Goal: Task Accomplishment & Management: Manage account settings

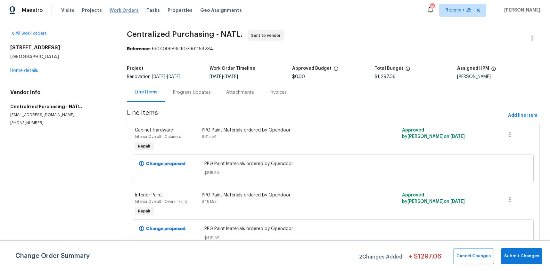
click at [117, 12] on span "Work Orders" at bounding box center [124, 10] width 29 height 6
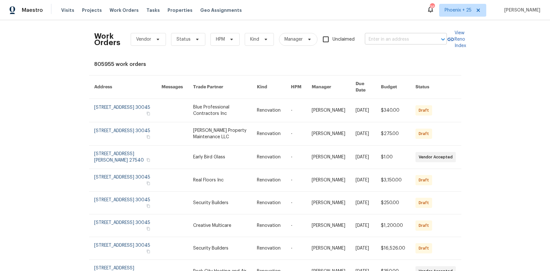
click at [376, 44] on input "text" at bounding box center [397, 40] width 64 height 10
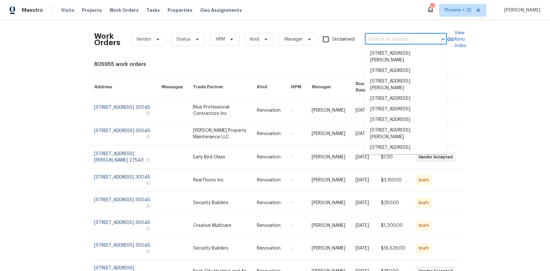
paste input "144 Oak Haven Dr, Canton, GA 30115"
type input "144 Oak Haven Dr, Canton, GA 30115"
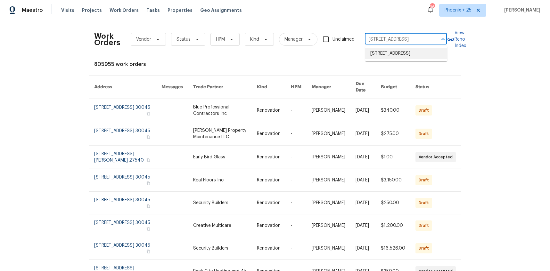
click at [387, 56] on li "144 Oak Haven Dr, Canton, GA 30115" at bounding box center [406, 53] width 82 height 11
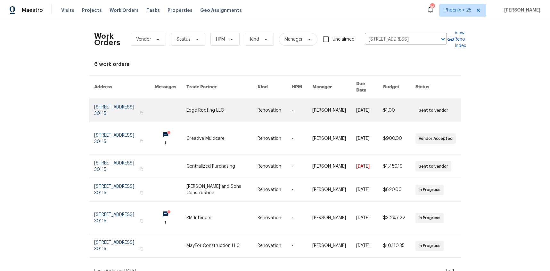
click at [225, 108] on link at bounding box center [221, 110] width 71 height 23
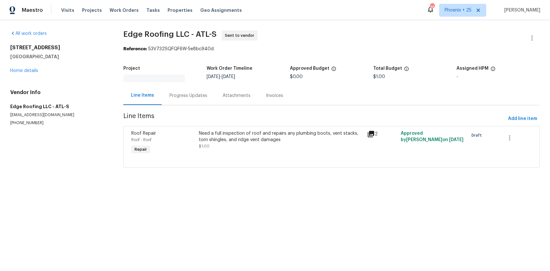
click at [21, 76] on div "All work orders 144 Oak Haven Dr Canton, GA 30115 Home details Vendor Info Edge…" at bounding box center [59, 77] width 98 height 95
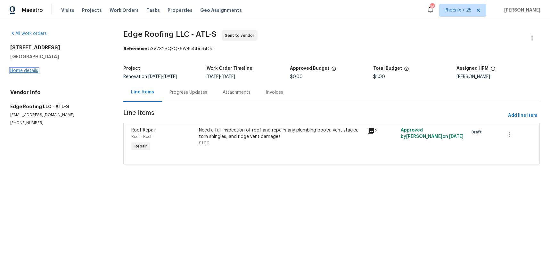
click at [20, 71] on link "Home details" at bounding box center [24, 71] width 28 height 4
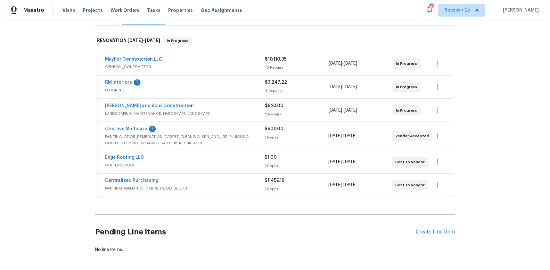
scroll to position [95, 0]
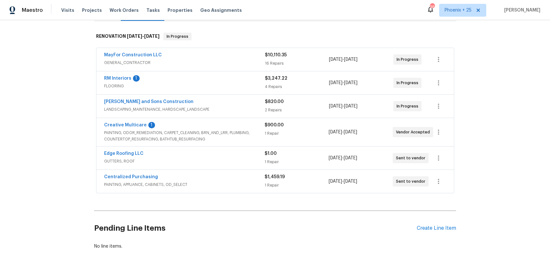
click at [122, 183] on span "PAINTING, APPLIANCE, CABINETS, OD_SELECT" at bounding box center [184, 185] width 160 height 6
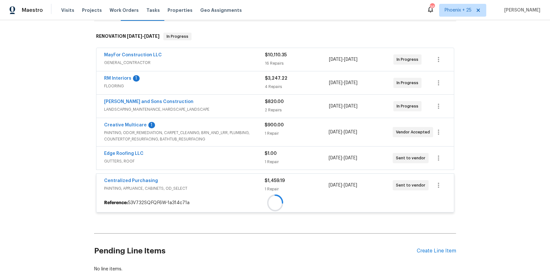
click at [119, 179] on span "Centralized Purchasing" at bounding box center [131, 181] width 54 height 6
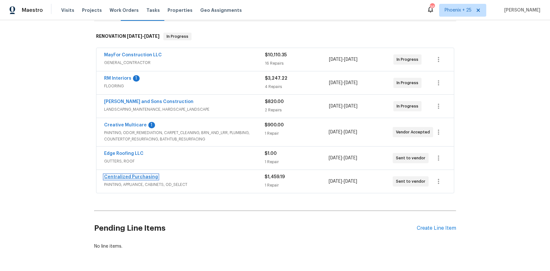
click at [118, 178] on link "Centralized Purchasing" at bounding box center [131, 177] width 54 height 4
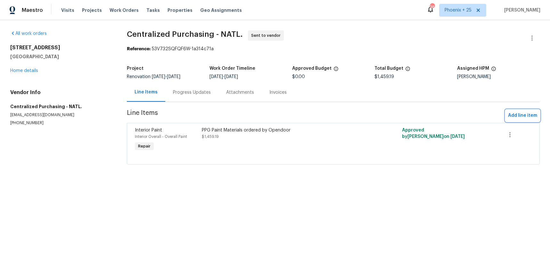
click at [526, 116] on span "Add line item" at bounding box center [522, 116] width 29 height 8
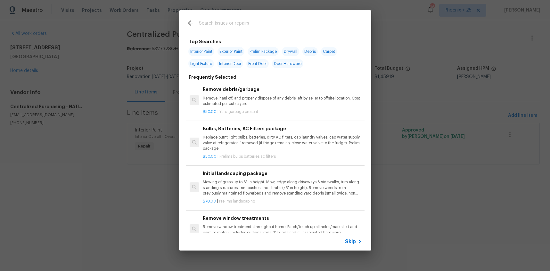
click at [267, 20] on input "text" at bounding box center [267, 24] width 136 height 10
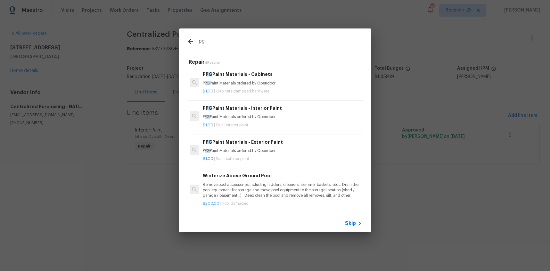
type input "pg"
click at [290, 84] on p "P PG Paint Materials ordered by Opendoor" at bounding box center [282, 83] width 159 height 5
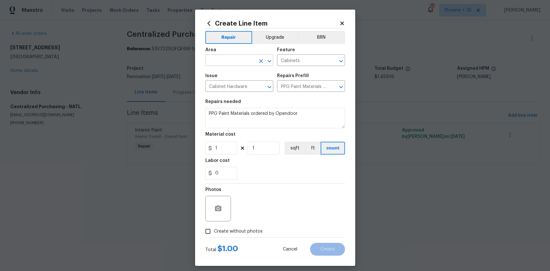
click at [228, 60] on input "text" at bounding box center [230, 61] width 50 height 10
click at [236, 87] on li "Interior Overall" at bounding box center [239, 85] width 68 height 11
type input "Interior Overall"
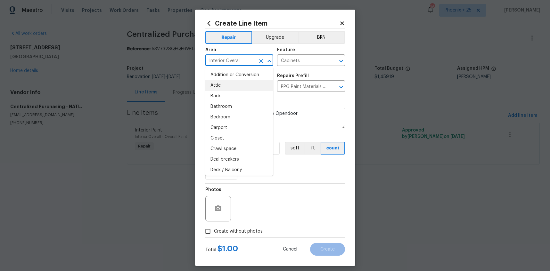
click at [342, 170] on div "Create Line Item Repair Upgrade BRN Area Interior Overall ​ Feature Cabinets ​ …" at bounding box center [275, 138] width 160 height 257
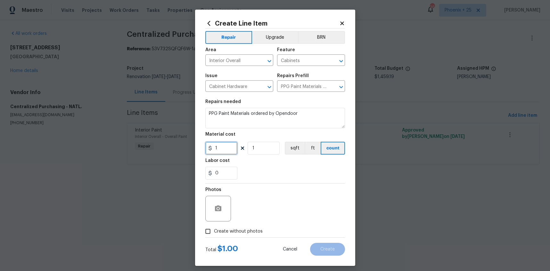
click at [209, 151] on div "1" at bounding box center [221, 148] width 32 height 13
type input "406.27"
click at [251, 236] on form "Repair Upgrade BRN Area Interior Overall ​ Feature Cabinets ​ Issue Cabinet Har…" at bounding box center [275, 142] width 140 height 227
click at [252, 234] on span "Create without photos" at bounding box center [238, 231] width 49 height 7
click at [214, 234] on input "Create without photos" at bounding box center [208, 232] width 12 height 12
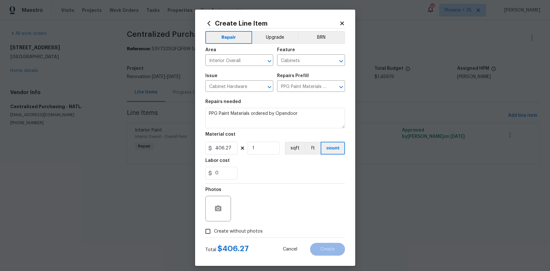
checkbox input "true"
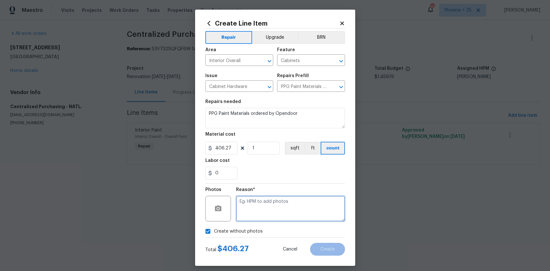
click at [262, 212] on textarea at bounding box center [290, 209] width 109 height 26
type textarea "NA"
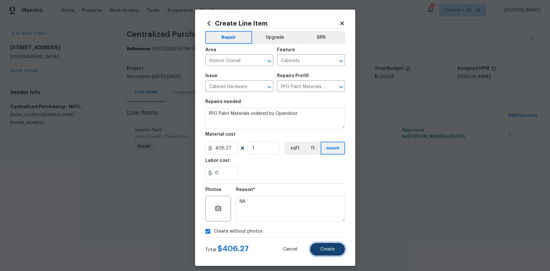
click at [324, 245] on button "Create" at bounding box center [327, 249] width 35 height 13
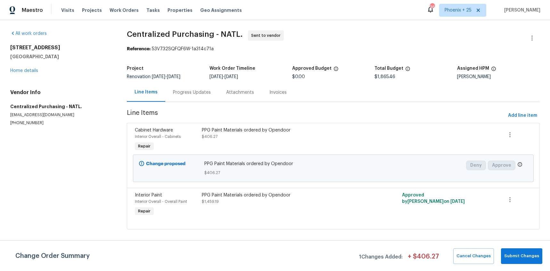
drag, startPoint x: 132, startPoint y: 8, endPoint x: 223, endPoint y: 28, distance: 92.8
click at [132, 8] on div "Visits Projects Work Orders Tasks Properties Geo Assignments" at bounding box center [155, 10] width 188 height 13
click at [131, 10] on span "Work Orders" at bounding box center [124, 10] width 29 height 6
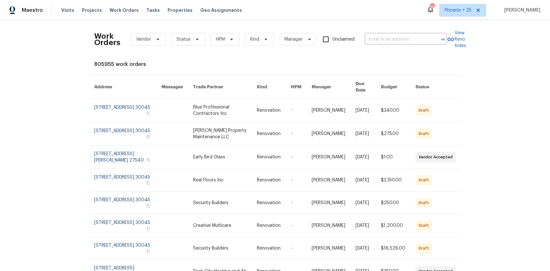
click at [378, 46] on div "Work Orders Vendor Status HPM Kind Manager Unclaimed ​" at bounding box center [270, 39] width 353 height 28
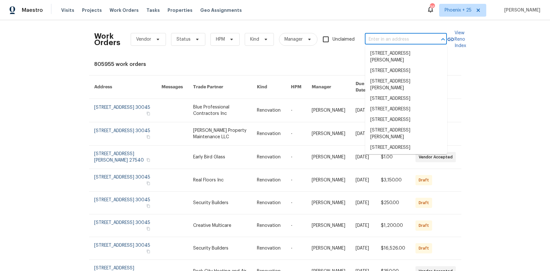
click at [377, 39] on input "text" at bounding box center [397, 40] width 64 height 10
paste input "1JBWNTV7TDVB2"
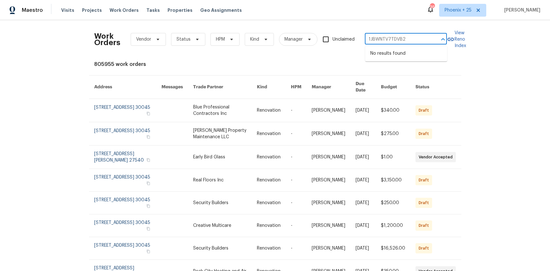
type input "1JBWNTV7TDVB2"
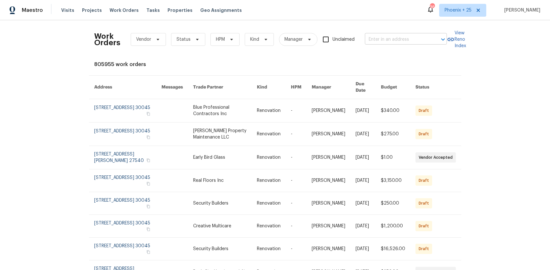
click at [415, 36] on input "text" at bounding box center [397, 40] width 64 height 10
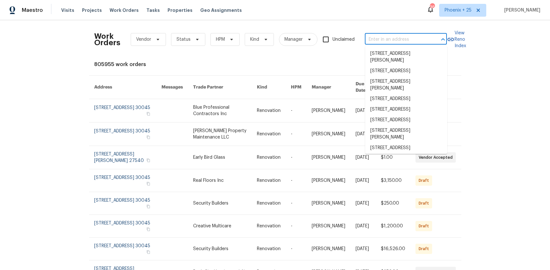
paste input "2007 Variations Dr NE, Atlanta, GA 30329"
type input "2007 Variations Dr NE, Atlanta, GA 30329"
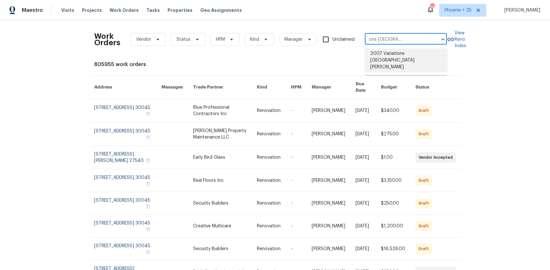
click at [408, 53] on li "2007 Variations Dr NE, Atlanta, GA 30329" at bounding box center [406, 60] width 82 height 24
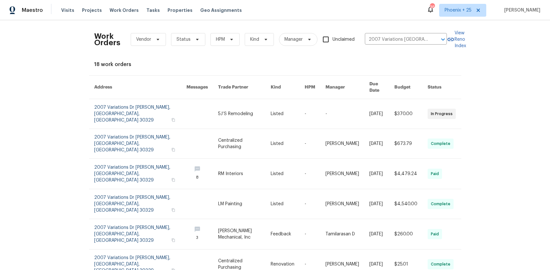
click at [202, 129] on link at bounding box center [202, 143] width 32 height 29
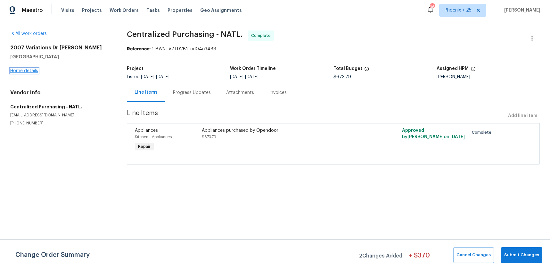
click at [29, 70] on link "Home details" at bounding box center [24, 71] width 28 height 4
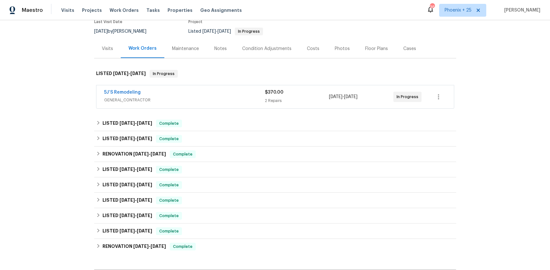
scroll to position [140, 0]
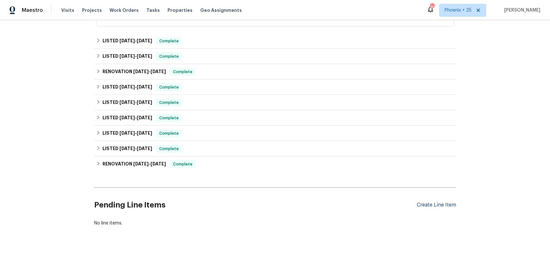
click at [423, 205] on div "Create Line Item" at bounding box center [436, 205] width 39 height 6
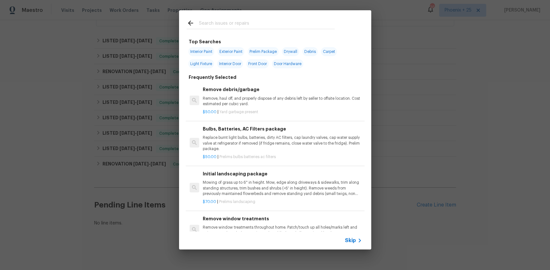
click at [243, 24] on input "text" at bounding box center [267, 24] width 136 height 10
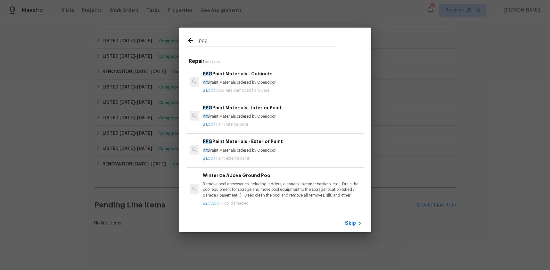
type input "ppg"
click at [276, 122] on p "$1.00 | Paint interior paint" at bounding box center [282, 124] width 159 height 5
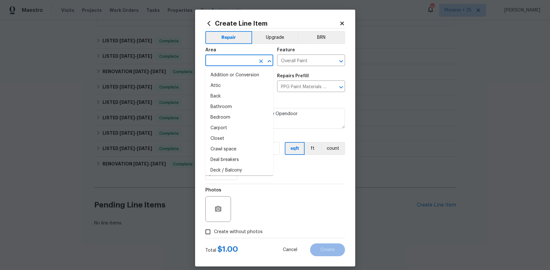
click at [236, 58] on input "text" at bounding box center [230, 61] width 50 height 10
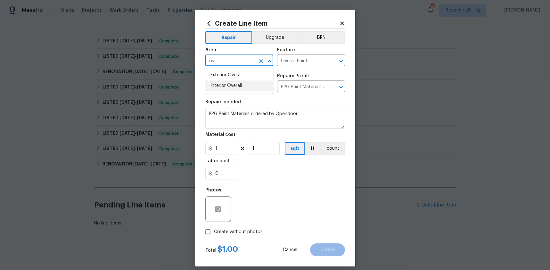
click at [237, 81] on li "Interior Overall" at bounding box center [239, 85] width 68 height 11
type input "Interior Overall"
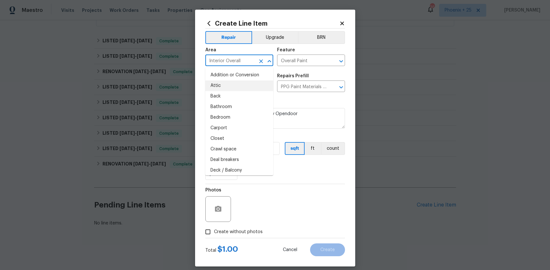
drag, startPoint x: 309, startPoint y: 167, endPoint x: 302, endPoint y: 165, distance: 7.6
click at [308, 167] on div "0" at bounding box center [275, 173] width 140 height 13
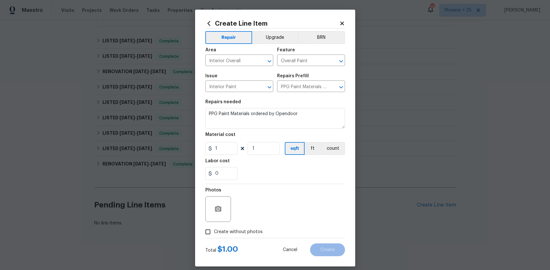
drag, startPoint x: 220, startPoint y: 141, endPoint x: 225, endPoint y: 148, distance: 8.1
click at [220, 144] on figure "Material cost 1 1 sqft ft count" at bounding box center [275, 143] width 140 height 22
click at [225, 148] on input "1" at bounding box center [221, 148] width 32 height 13
drag, startPoint x: 225, startPoint y: 148, endPoint x: 210, endPoint y: 147, distance: 14.4
click at [210, 147] on div "1" at bounding box center [221, 148] width 32 height 13
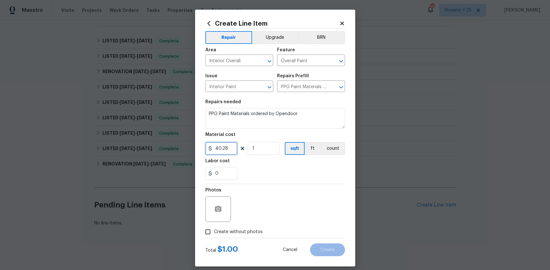
type input "40.28"
drag, startPoint x: 229, startPoint y: 231, endPoint x: 234, endPoint y: 228, distance: 5.8
click at [230, 231] on span "Create without photos" at bounding box center [238, 231] width 49 height 7
click at [214, 231] on input "Create without photos" at bounding box center [208, 232] width 12 height 12
checkbox input "true"
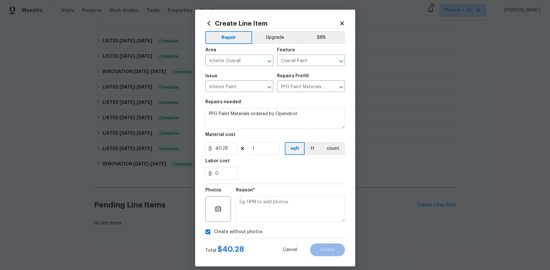
click at [252, 214] on textarea at bounding box center [290, 209] width 109 height 26
type textarea "NA"
click at [320, 245] on button "Create" at bounding box center [327, 249] width 35 height 13
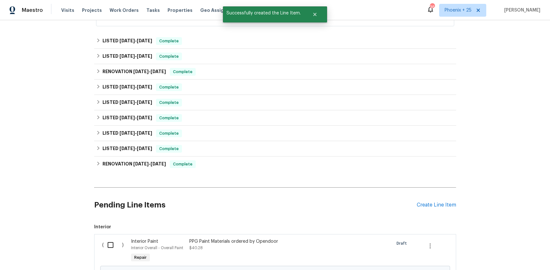
click at [114, 243] on input "checkbox" at bounding box center [113, 244] width 18 height 13
checkbox input "true"
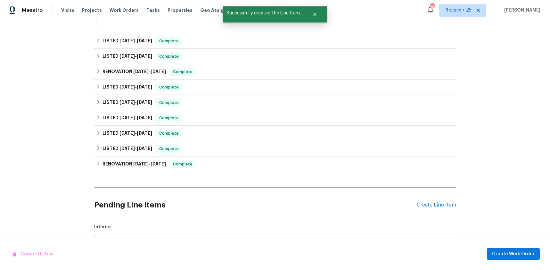
scroll to position [213, 0]
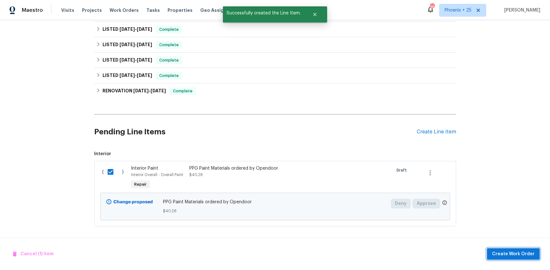
click at [518, 248] on button "Create Work Order" at bounding box center [513, 254] width 53 height 12
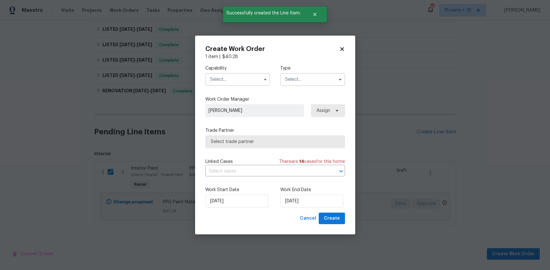
drag, startPoint x: 250, startPoint y: 78, endPoint x: 250, endPoint y: 82, distance: 3.2
click at [250, 82] on input "text" at bounding box center [237, 79] width 65 height 13
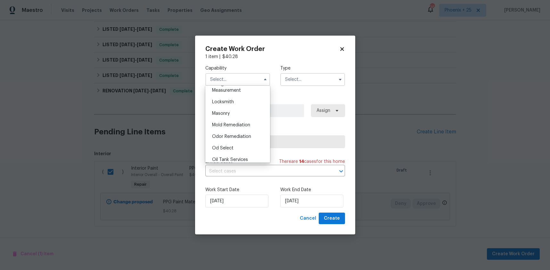
scroll to position [486, 0]
click at [241, 143] on div "Painting" at bounding box center [238, 146] width 62 height 12
type input "Painting"
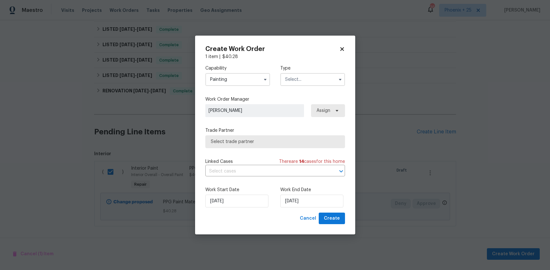
click at [302, 84] on input "text" at bounding box center [312, 79] width 65 height 13
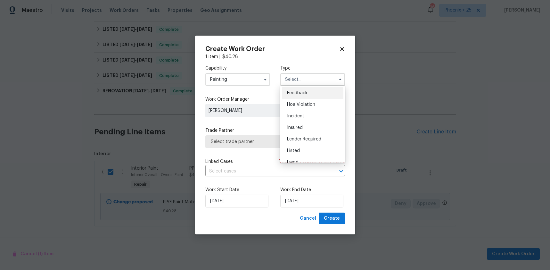
click at [305, 147] on div "Listed" at bounding box center [313, 151] width 62 height 12
type input "Listed"
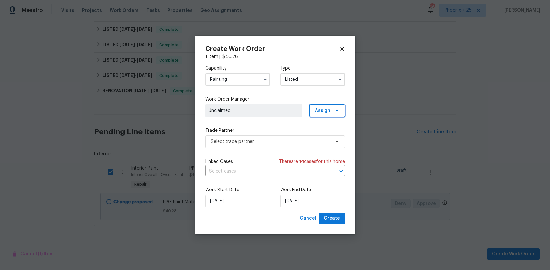
drag, startPoint x: 334, startPoint y: 105, endPoint x: 332, endPoint y: 110, distance: 5.2
click at [333, 105] on span "Assign" at bounding box center [327, 110] width 36 height 13
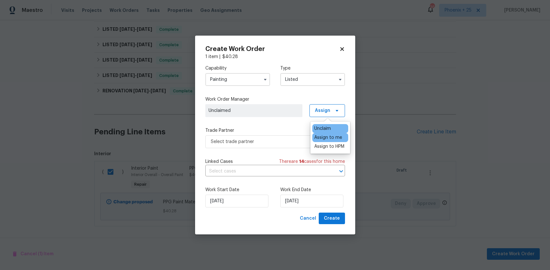
click at [324, 141] on div "Assign to me" at bounding box center [330, 137] width 36 height 9
drag, startPoint x: 322, startPoint y: 138, endPoint x: 317, endPoint y: 139, distance: 4.4
click at [321, 138] on div "Assign to me" at bounding box center [328, 137] width 28 height 6
click at [283, 144] on span "Select trade partner" at bounding box center [270, 141] width 119 height 6
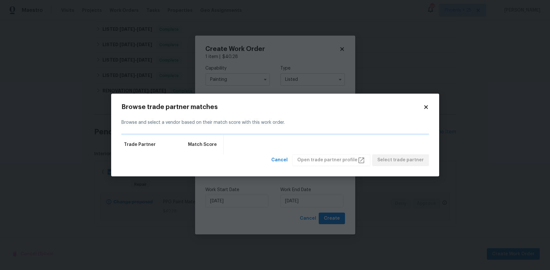
click at [427, 106] on icon at bounding box center [426, 107] width 4 height 4
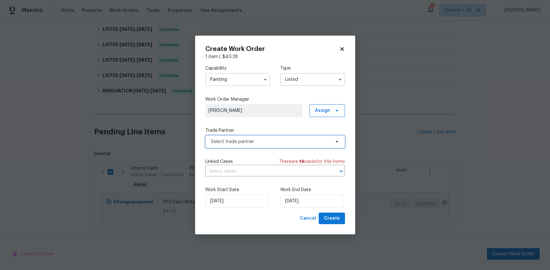
click at [280, 145] on span "Select trade partner" at bounding box center [275, 141] width 140 height 13
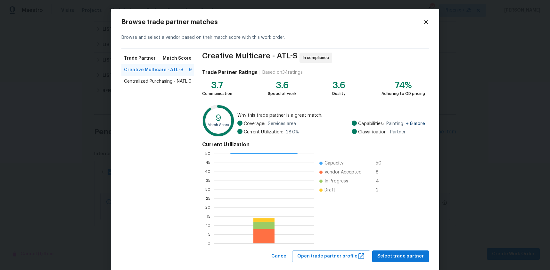
scroll to position [0, 0]
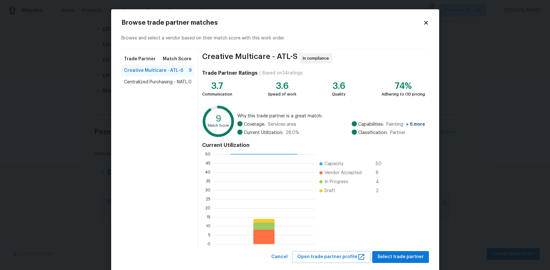
click at [151, 79] on span "Centralized Purchasing - NATL." at bounding box center [156, 82] width 64 height 6
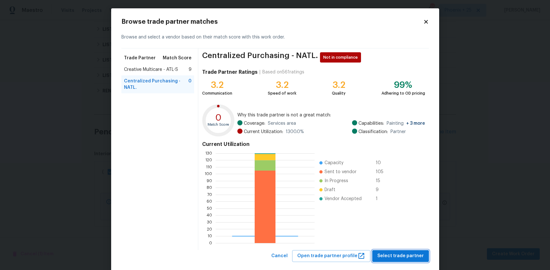
click at [416, 255] on span "Select trade partner" at bounding box center [400, 256] width 46 height 8
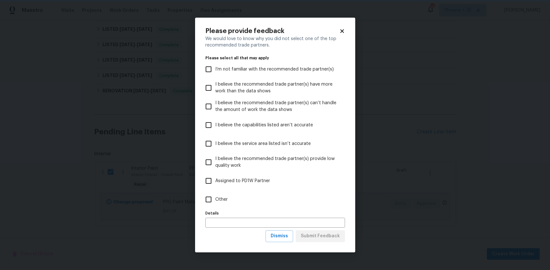
scroll to position [0, 0]
drag, startPoint x: 262, startPoint y: 185, endPoint x: 263, endPoint y: 194, distance: 9.9
click at [263, 186] on label "Assigned to PD1W Partner" at bounding box center [271, 180] width 138 height 19
click at [215, 186] on input "Assigned to PD1W Partner" at bounding box center [208, 180] width 13 height 13
checkbox input "true"
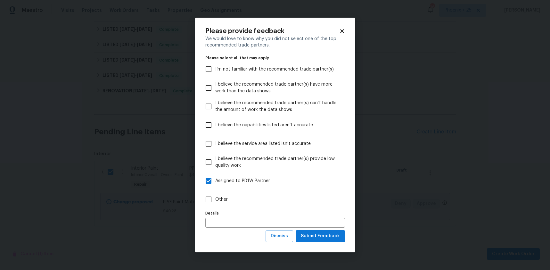
click at [267, 214] on label "Details" at bounding box center [275, 213] width 140 height 4
click at [262, 205] on label "Other" at bounding box center [271, 199] width 138 height 19
click at [215, 205] on input "Other" at bounding box center [208, 199] width 13 height 13
checkbox input "true"
click at [238, 185] on label "Assigned to PD1W Partner" at bounding box center [271, 180] width 138 height 19
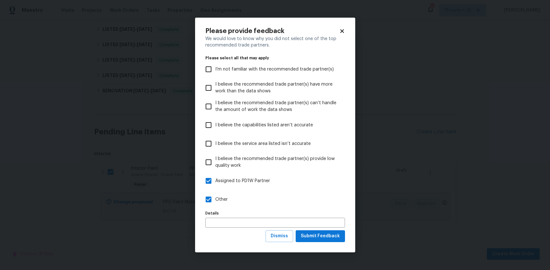
click at [215, 185] on input "Assigned to PD1W Partner" at bounding box center [208, 180] width 13 height 13
checkbox input "false"
click at [313, 236] on span "Submit Feedback" at bounding box center [320, 236] width 39 height 8
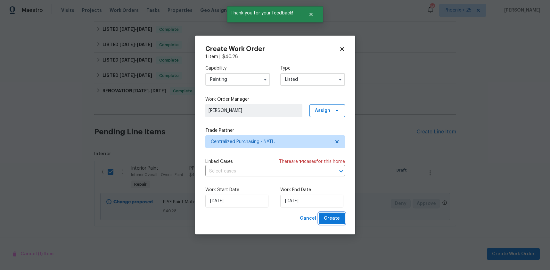
click at [336, 215] on span "Create" at bounding box center [332, 218] width 16 height 8
checkbox input "false"
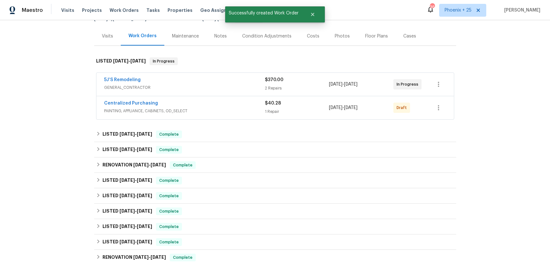
scroll to position [66, 0]
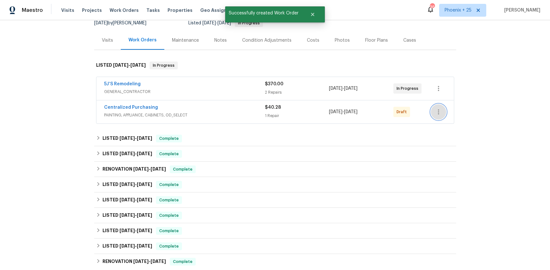
click at [440, 106] on button "button" at bounding box center [438, 111] width 15 height 15
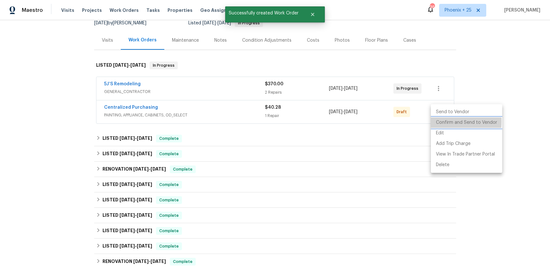
click at [442, 121] on li "Confirm and Send to Vendor" at bounding box center [466, 122] width 71 height 11
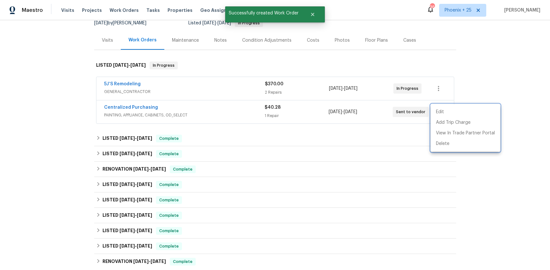
drag, startPoint x: 242, startPoint y: 115, endPoint x: 171, endPoint y: 110, distance: 71.0
click at [236, 115] on div at bounding box center [275, 135] width 550 height 270
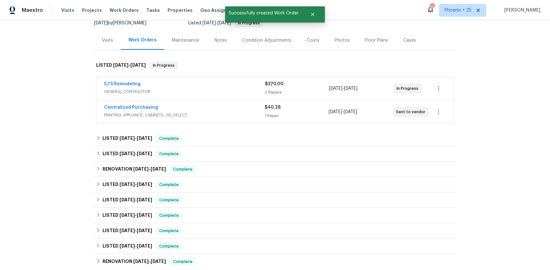
click at [150, 102] on div "Centralized Purchasing PAINTING, APPLIANCE, CABINETS, OD_SELECT $40.28 1 Repair…" at bounding box center [275, 111] width 358 height 23
click at [148, 106] on link "Centralized Purchasing" at bounding box center [131, 107] width 54 height 4
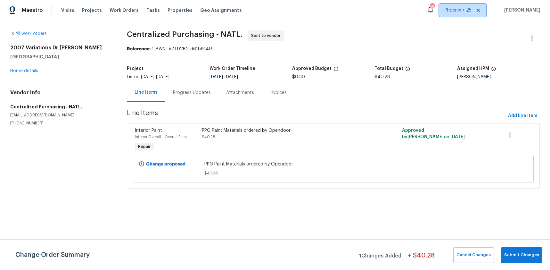
click at [460, 5] on span "Phoenix + 25" at bounding box center [462, 10] width 47 height 13
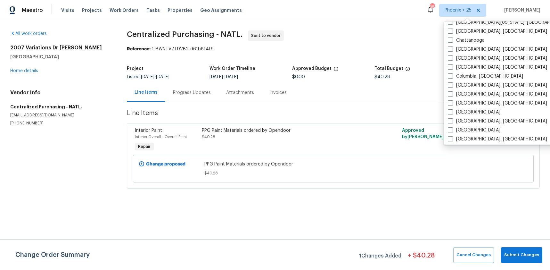
scroll to position [429, 0]
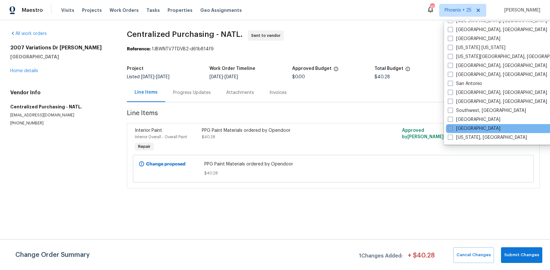
click at [456, 125] on label "Tampa" at bounding box center [474, 128] width 53 height 6
click at [452, 125] on input "Tampa" at bounding box center [450, 127] width 4 height 4
checkbox input "true"
drag, startPoint x: 164, startPoint y: 20, endPoint x: 156, endPoint y: 14, distance: 9.4
click at [162, 18] on div "Maestro Visits Projects Work Orders Tasks Properties Geo Assignments Phoenix + …" at bounding box center [275, 10] width 550 height 20
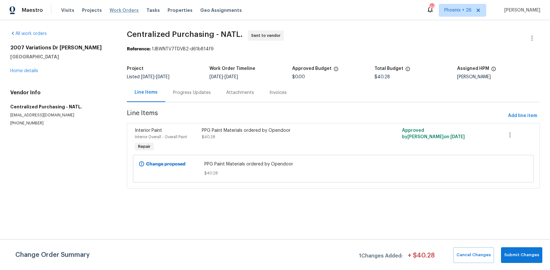
click at [127, 12] on span "Work Orders" at bounding box center [124, 10] width 29 height 6
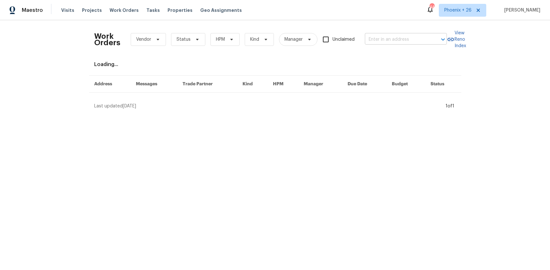
drag, startPoint x: 416, startPoint y: 54, endPoint x: 389, endPoint y: 41, distance: 30.1
click at [410, 51] on div "Work Orders Vendor Status HPM Kind Manager Unclaimed ​ View Reno Index Loading.…" at bounding box center [275, 67] width 362 height 84
click at [389, 41] on input "text" at bounding box center [397, 40] width 64 height 10
paste input "1109 Bryan Rd, Brandon, FL 33511"
type input "1109 Bryan Rd, Brandon, FL 33511"
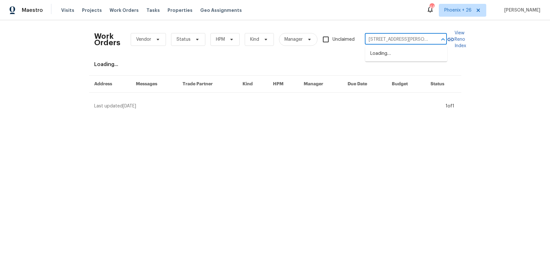
scroll to position [0, 9]
click at [389, 50] on li "1109 Bryan Rd, Brandon, FL 33511" at bounding box center [406, 56] width 82 height 17
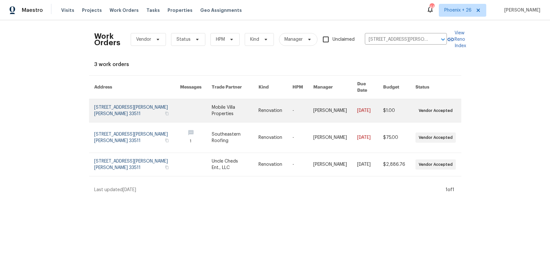
click at [207, 109] on td "Mobile Villa Properties" at bounding box center [230, 110] width 46 height 23
click at [212, 101] on link at bounding box center [235, 110] width 46 height 23
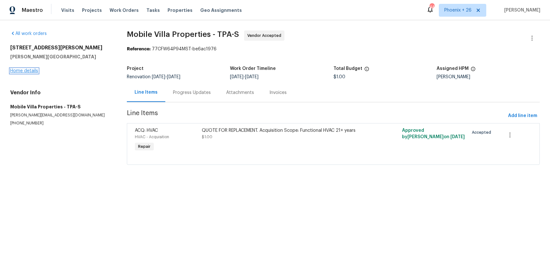
click at [26, 71] on link "Home details" at bounding box center [24, 71] width 28 height 4
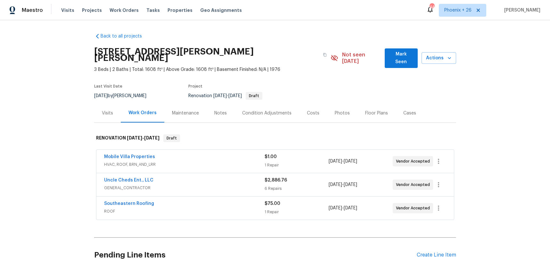
click at [451, 244] on div "Pending Line Items Create Line Item" at bounding box center [275, 255] width 362 height 30
click at [450, 252] on div "Create Line Item" at bounding box center [436, 255] width 39 height 6
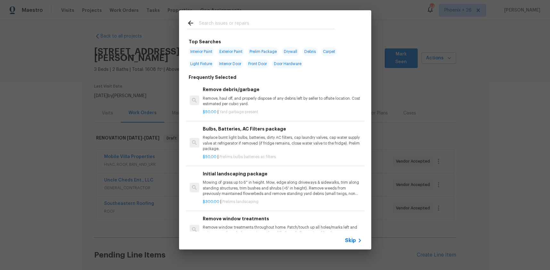
click at [241, 19] on div at bounding box center [260, 22] width 163 height 25
click at [241, 21] on input "text" at bounding box center [267, 24] width 136 height 10
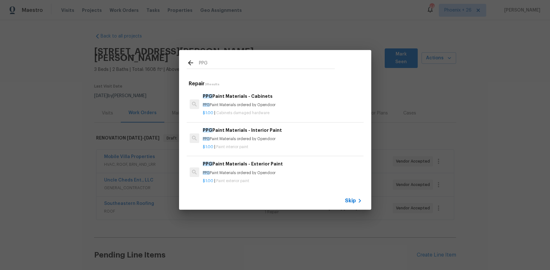
type input "PPG"
click at [295, 134] on div "PPG Paint Materials - Interior Paint PPG Paint Materials ordered by Opendoor" at bounding box center [282, 134] width 159 height 15
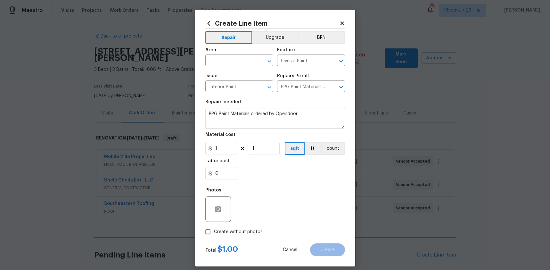
click at [222, 68] on span "Area ​" at bounding box center [239, 57] width 68 height 26
click at [221, 65] on input "text" at bounding box center [230, 61] width 50 height 10
click at [228, 86] on li "Interior Overall" at bounding box center [239, 85] width 68 height 11
type input "Interior Overall"
drag, startPoint x: 271, startPoint y: 180, endPoint x: 229, endPoint y: 156, distance: 48.0
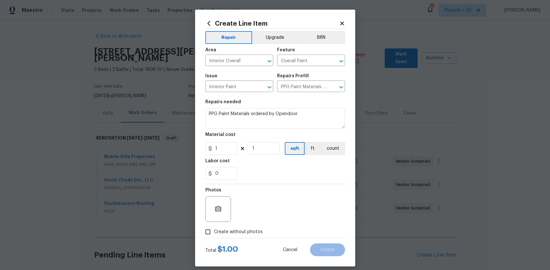
click at [264, 176] on section "Repairs needed PPG Paint Materials ordered by Opendoor Material cost 1 1 sqft f…" at bounding box center [275, 140] width 140 height 88
click at [203, 147] on div "Create Line Item Repair Upgrade BRN Area Interior Overall ​ Feature Overall Pai…" at bounding box center [275, 138] width 160 height 257
type input "481.85"
click at [250, 227] on label "Create without photos" at bounding box center [232, 232] width 61 height 12
click at [214, 227] on input "Create without photos" at bounding box center [208, 232] width 12 height 12
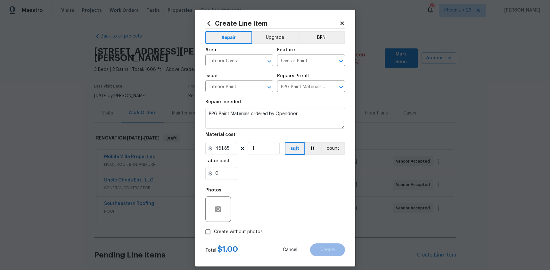
checkbox input "true"
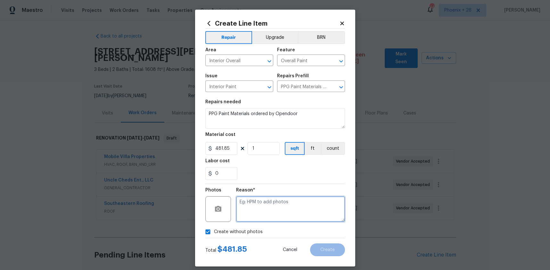
click at [253, 219] on textarea at bounding box center [290, 209] width 109 height 26
type textarea "NA"
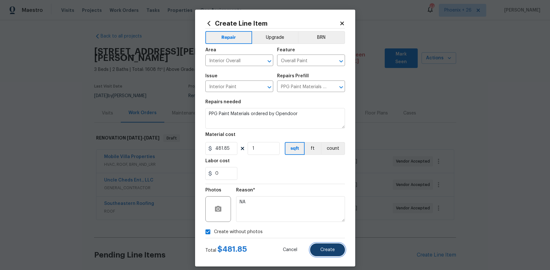
click at [324, 250] on span "Create" at bounding box center [327, 249] width 14 height 5
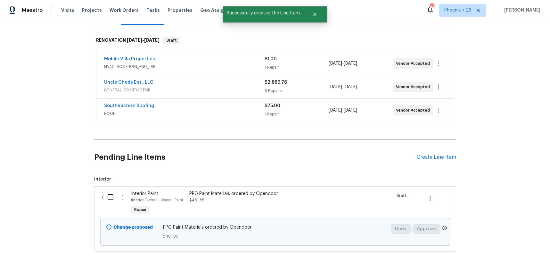
scroll to position [117, 0]
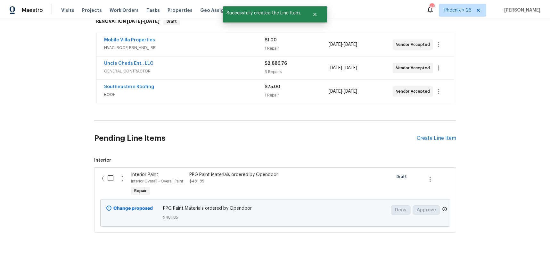
click at [109, 173] on input "checkbox" at bounding box center [113, 177] width 18 height 13
checkbox input "true"
click at [499, 252] on span "Create Work Order" at bounding box center [513, 254] width 43 height 8
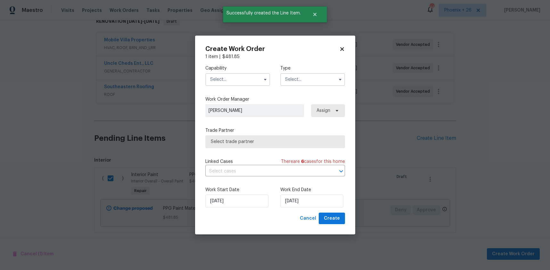
drag, startPoint x: 247, startPoint y: 73, endPoint x: 246, endPoint y: 77, distance: 4.0
click at [247, 74] on input "text" at bounding box center [237, 79] width 65 height 13
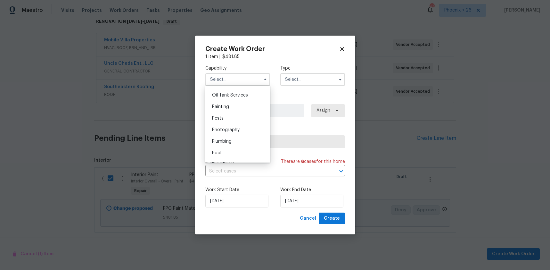
scroll to position [515, 0]
click at [240, 113] on div "Painting" at bounding box center [238, 116] width 62 height 12
type input "Painting"
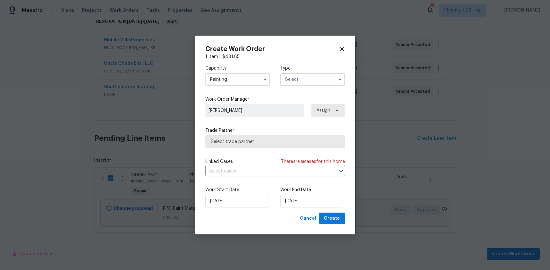
click at [320, 81] on input "text" at bounding box center [312, 79] width 65 height 13
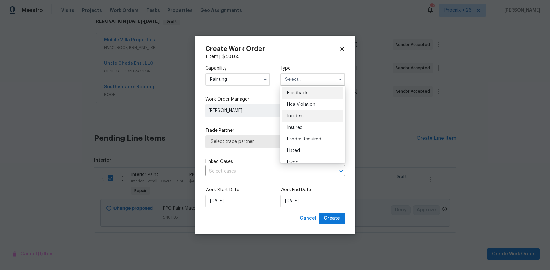
scroll to position [76, 0]
click at [305, 120] on span "Renovation" at bounding box center [299, 120] width 24 height 4
type input "Renovation"
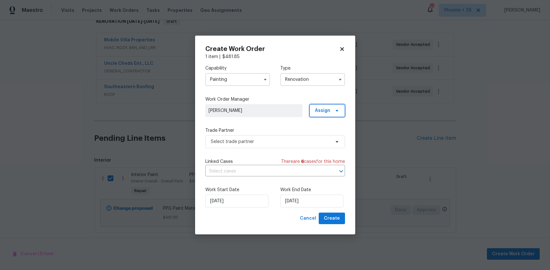
click at [332, 114] on span "Assign" at bounding box center [327, 110] width 36 height 13
click at [330, 136] on div "Assign to me" at bounding box center [328, 137] width 28 height 6
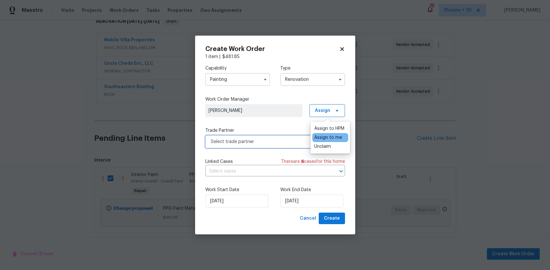
click at [270, 139] on span "Select trade partner" at bounding box center [270, 141] width 119 height 6
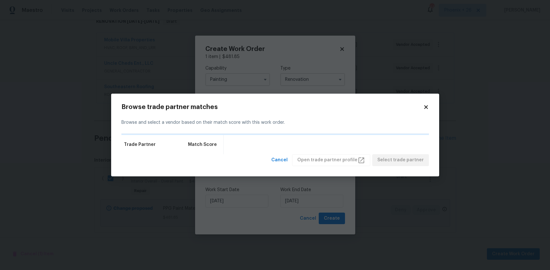
drag, startPoint x: 429, startPoint y: 107, endPoint x: 400, endPoint y: 122, distance: 32.5
click at [429, 107] on div "Browse trade partner matches Browse and select a vendor based on their match sc…" at bounding box center [275, 135] width 328 height 83
click at [427, 109] on icon at bounding box center [426, 107] width 6 height 6
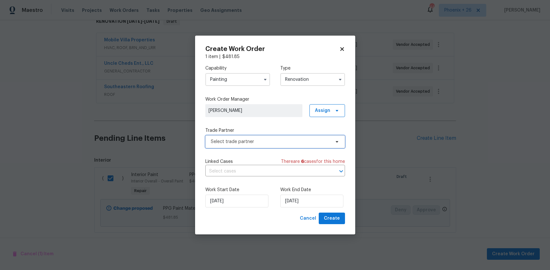
click at [278, 137] on span "Select trade partner" at bounding box center [275, 141] width 140 height 13
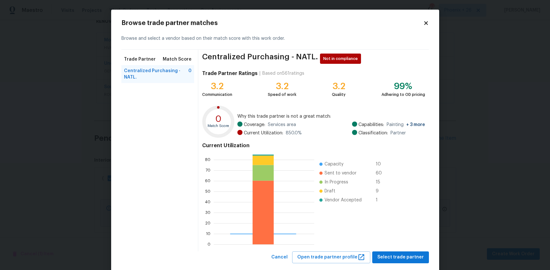
scroll to position [13, 0]
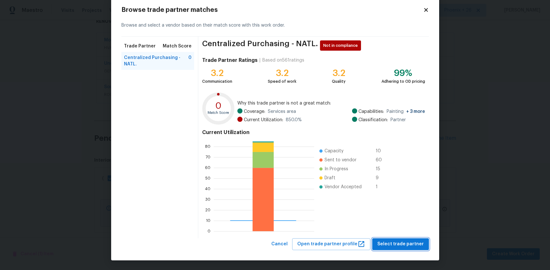
click at [387, 238] on button "Select trade partner" at bounding box center [400, 244] width 57 height 12
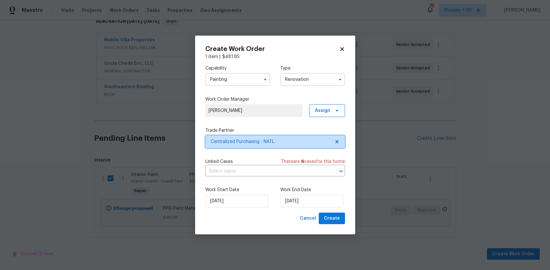
scroll to position [0, 0]
click at [336, 217] on span "Create" at bounding box center [332, 218] width 16 height 8
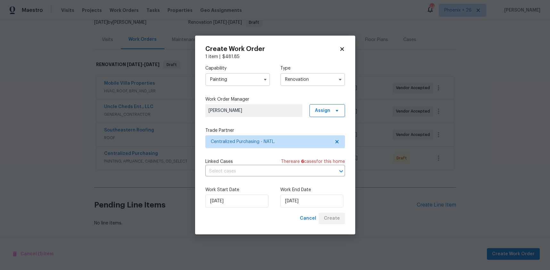
scroll to position [67, 0]
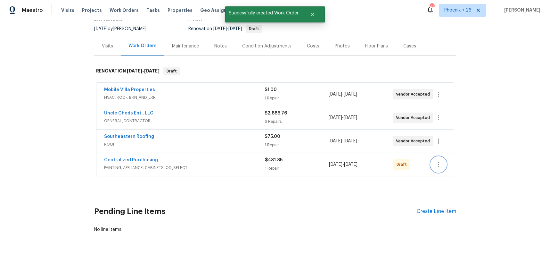
click at [444, 157] on button "button" at bounding box center [438, 164] width 15 height 15
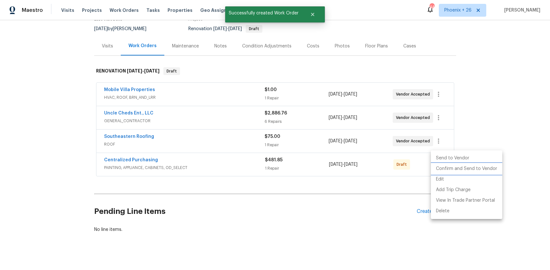
click at [446, 166] on li "Confirm and Send to Vendor" at bounding box center [466, 168] width 71 height 11
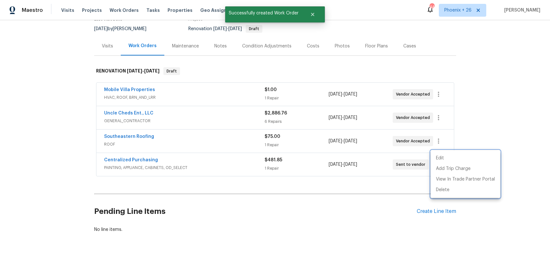
click at [125, 149] on div at bounding box center [275, 135] width 550 height 270
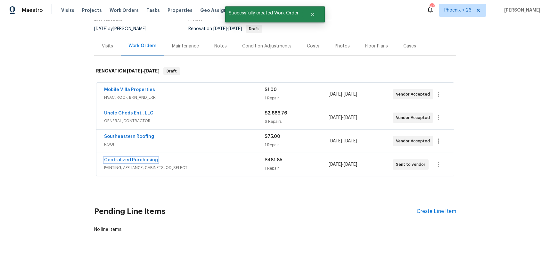
click at [125, 158] on link "Centralized Purchasing" at bounding box center [131, 160] width 54 height 4
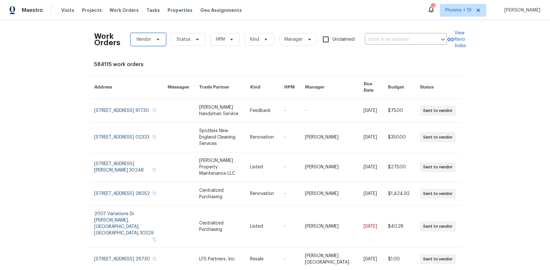
click at [156, 41] on icon at bounding box center [157, 39] width 5 height 5
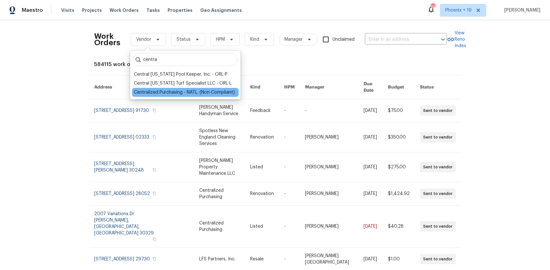
type input "centra"
click at [169, 90] on div "Centralized Purchasing - NATL. (Non-Compliant)" at bounding box center [184, 92] width 101 height 6
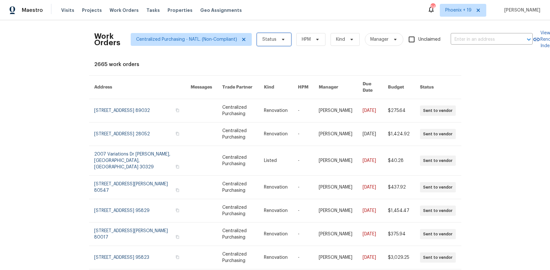
click at [275, 38] on span "Status" at bounding box center [274, 39] width 34 height 13
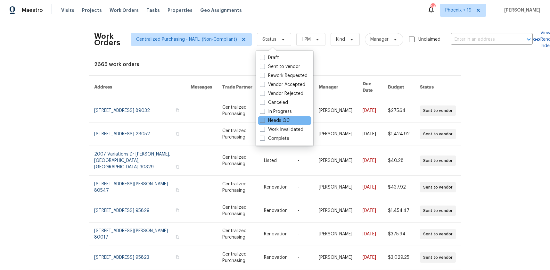
click at [270, 120] on label "Needs QC" at bounding box center [275, 120] width 30 height 6
click at [264, 120] on input "Needs QC" at bounding box center [262, 119] width 4 height 4
checkbox input "true"
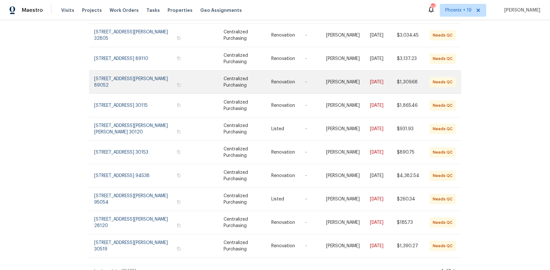
scroll to position [77, 0]
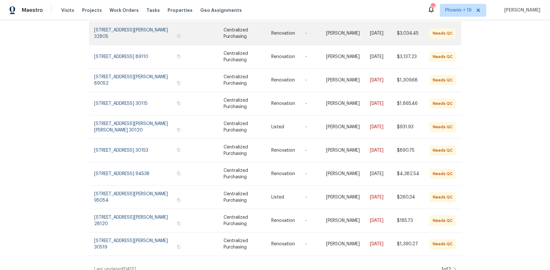
click at [120, 27] on link at bounding box center [143, 33] width 98 height 23
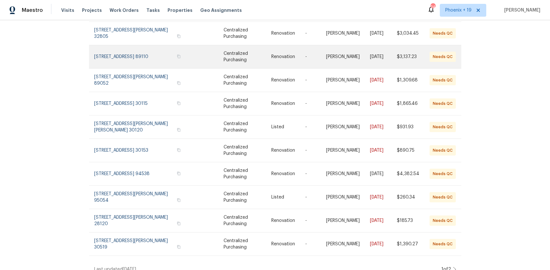
click at [116, 52] on link at bounding box center [143, 56] width 98 height 23
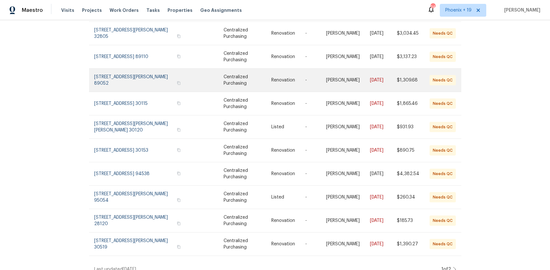
click at [119, 70] on link at bounding box center [143, 80] width 98 height 23
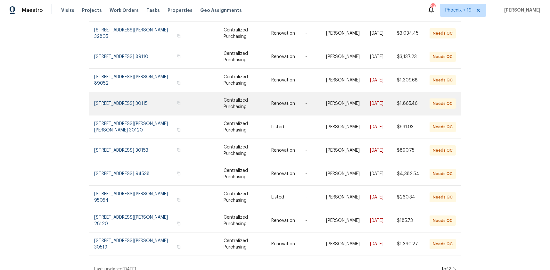
click at [120, 103] on link at bounding box center [143, 103] width 98 height 23
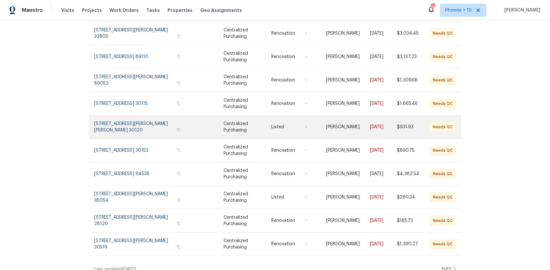
click at [123, 123] on link at bounding box center [143, 126] width 98 height 23
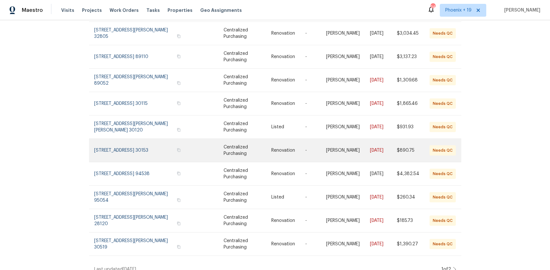
click at [124, 142] on link at bounding box center [143, 150] width 98 height 23
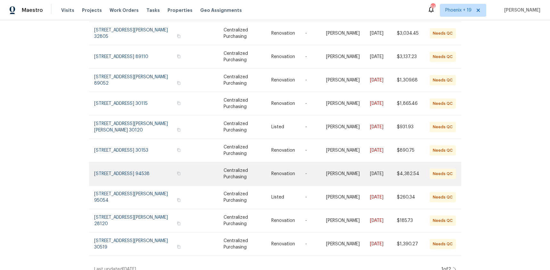
click at [128, 162] on link at bounding box center [143, 173] width 98 height 23
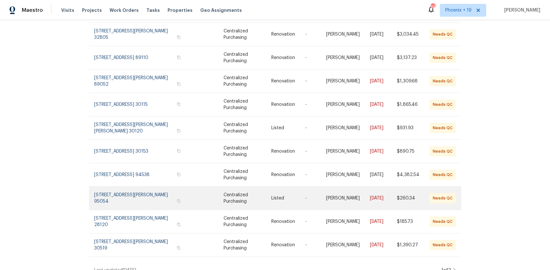
click at [133, 186] on link at bounding box center [143, 197] width 98 height 23
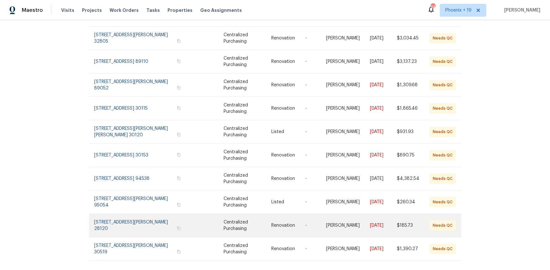
click at [140, 214] on link at bounding box center [143, 225] width 98 height 23
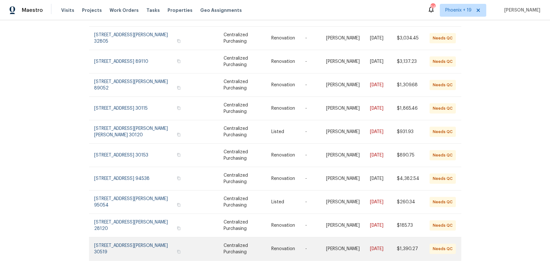
click at [144, 242] on link at bounding box center [143, 248] width 98 height 23
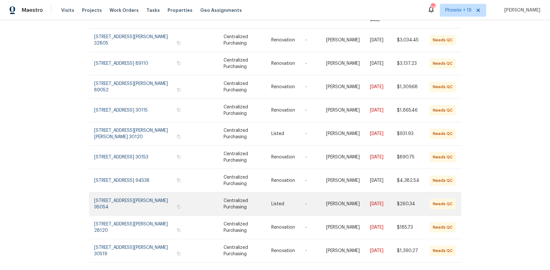
scroll to position [78, 0]
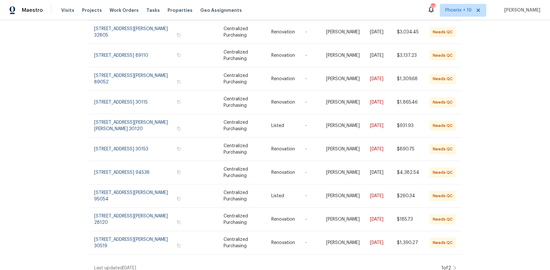
click at [454, 265] on icon at bounding box center [454, 267] width 3 height 5
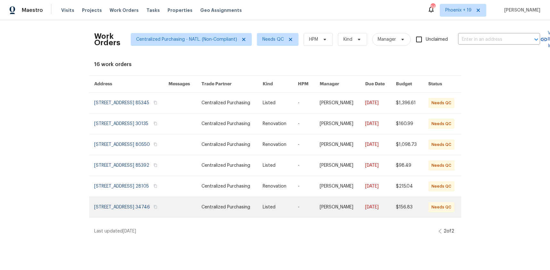
click at [151, 217] on link at bounding box center [131, 207] width 75 height 21
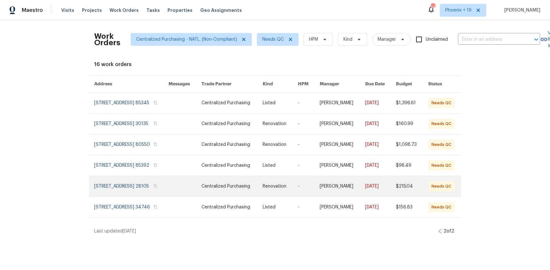
click at [148, 196] on link at bounding box center [131, 186] width 75 height 21
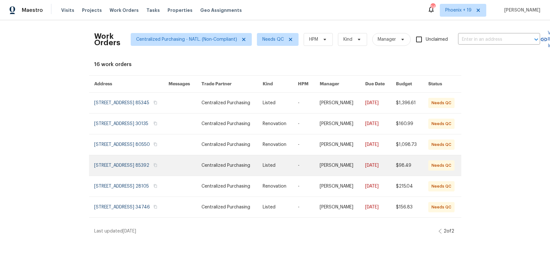
click at [148, 176] on link at bounding box center [131, 165] width 75 height 21
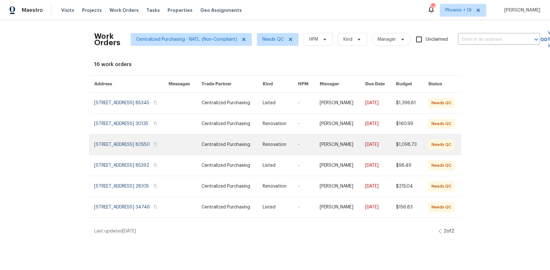
click at [143, 154] on link at bounding box center [131, 144] width 75 height 21
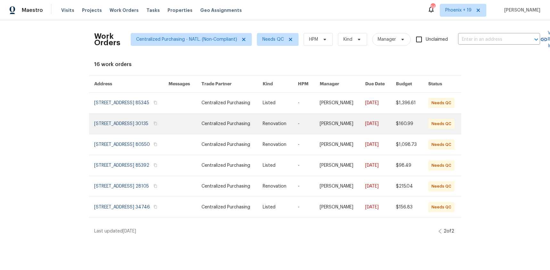
click at [143, 134] on link at bounding box center [131, 123] width 75 height 21
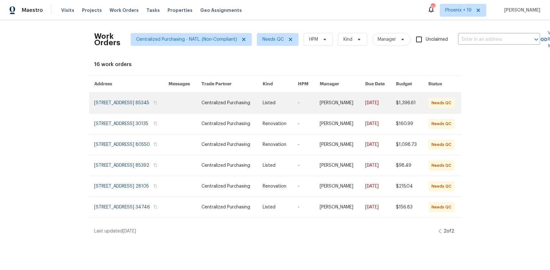
click at [141, 107] on link at bounding box center [131, 103] width 75 height 21
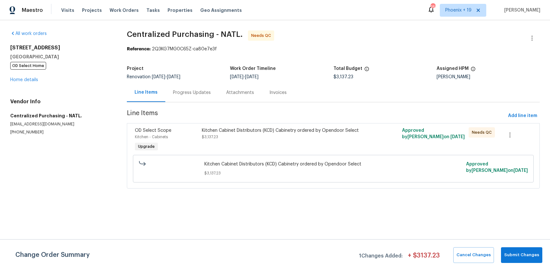
click at [322, 137] on div "Kitchen Cabinet Distributors (KCD) Cabinetry ordered by Opendoor Select $3,137.…" at bounding box center [283, 133] width 163 height 13
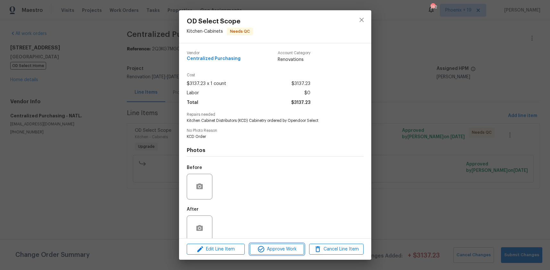
click at [259, 243] on button "Approve Work" at bounding box center [277, 248] width 54 height 11
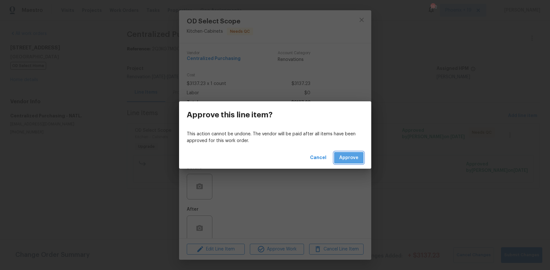
click at [345, 154] on span "Approve" at bounding box center [348, 158] width 19 height 8
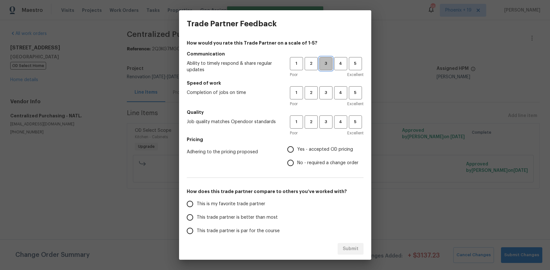
drag, startPoint x: 322, startPoint y: 61, endPoint x: 325, endPoint y: 96, distance: 35.4
click at [322, 61] on span "3" at bounding box center [326, 63] width 12 height 7
click at [325, 96] on span "3" at bounding box center [326, 92] width 12 height 7
click at [322, 122] on span "3" at bounding box center [326, 121] width 12 height 7
click at [307, 162] on span "No - required a change order" at bounding box center [327, 163] width 61 height 7
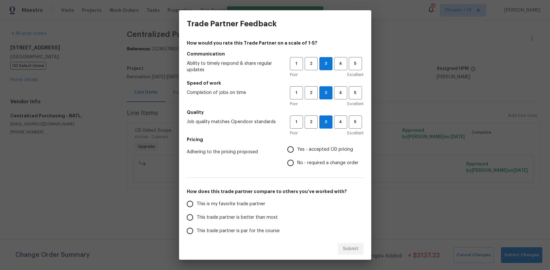
click at [297, 162] on input "No - required a change order" at bounding box center [290, 162] width 13 height 13
radio input "true"
click at [305, 149] on span "Yes - accepted OD pricing" at bounding box center [325, 149] width 56 height 7
click at [297, 149] on input "Yes - accepted OD pricing" at bounding box center [290, 149] width 13 height 13
radio input "true"
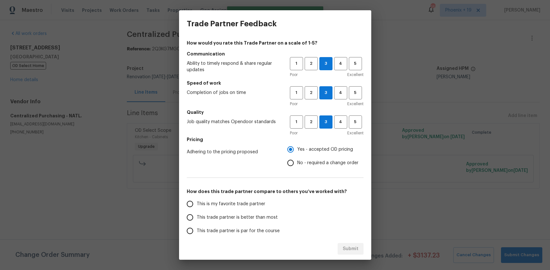
click at [252, 209] on label "This is my favorite trade partner" at bounding box center [233, 203] width 101 height 13
click at [197, 209] on input "This is my favorite trade partner" at bounding box center [189, 203] width 13 height 13
click at [352, 249] on span "Submit" at bounding box center [351, 249] width 16 height 8
radio input "true"
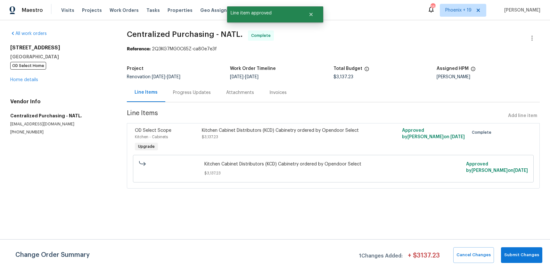
radio input "false"
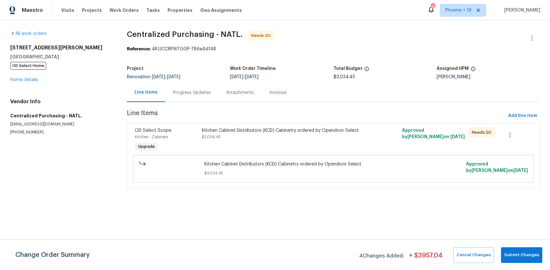
click at [289, 151] on div "Kitchen Cabinet Distributors (KCD) Cabinetry ordered by Opendoor Select $3,034.…" at bounding box center [283, 139] width 167 height 29
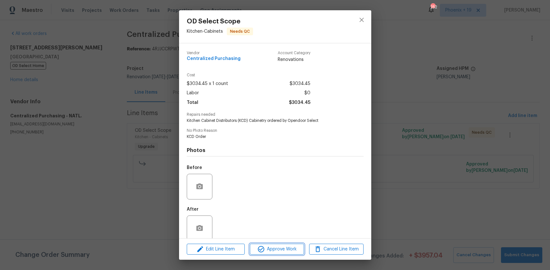
click at [268, 249] on span "Approve Work" at bounding box center [277, 249] width 50 height 8
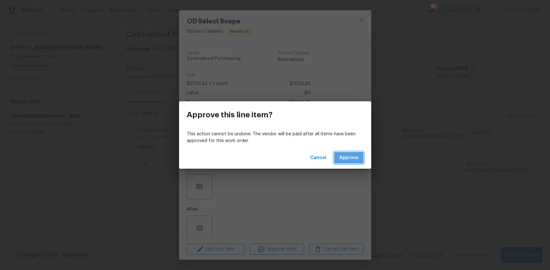
click at [338, 162] on button "Approve" at bounding box center [348, 158] width 29 height 12
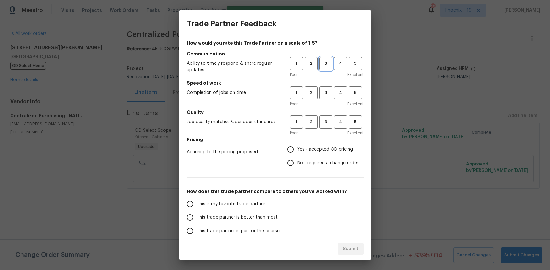
click at [327, 64] on span "3" at bounding box center [326, 63] width 12 height 7
click at [325, 91] on span "3" at bounding box center [326, 92] width 12 height 7
click at [324, 124] on span "3" at bounding box center [326, 121] width 12 height 7
click at [311, 146] on span "Yes - accepted OD pricing" at bounding box center [325, 149] width 56 height 7
click at [297, 145] on input "Yes - accepted OD pricing" at bounding box center [290, 149] width 13 height 13
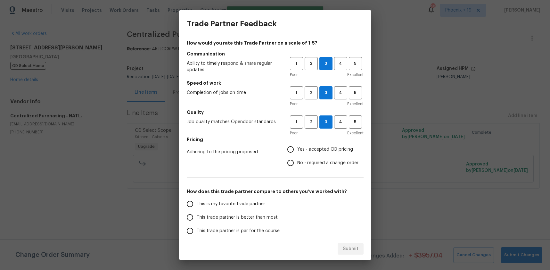
radio input "true"
click at [236, 202] on span "This is my favorite trade partner" at bounding box center [231, 204] width 69 height 7
click at [197, 202] on input "This is my favorite trade partner" at bounding box center [189, 203] width 13 height 13
click at [349, 253] on button "Submit" at bounding box center [351, 249] width 26 height 12
radio input "true"
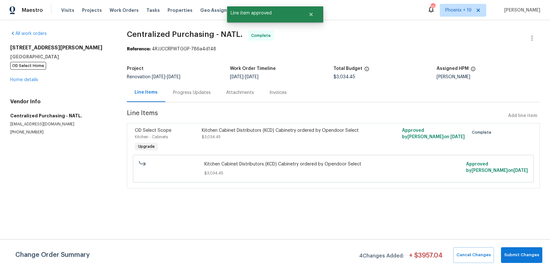
radio input "false"
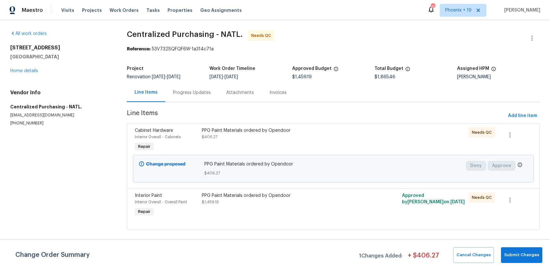
click at [333, 188] on div "Interior Paint Interior Overall - Overall Paint Repair PPG Paint Materials orde…" at bounding box center [333, 209] width 413 height 42
click at [334, 199] on div "PPG Paint Materials ordered by Opendoor $1,459.19" at bounding box center [283, 198] width 163 height 13
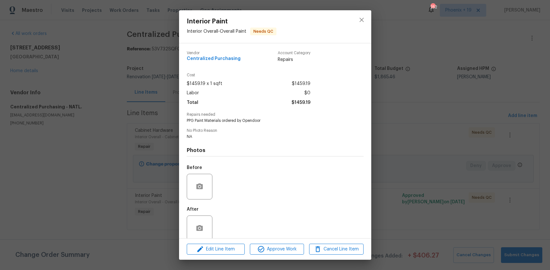
click at [294, 255] on div "Edit Line Item Approve Work Cancel Line Item" at bounding box center [275, 248] width 192 height 21
click at [295, 252] on span "Approve Work" at bounding box center [277, 249] width 50 height 8
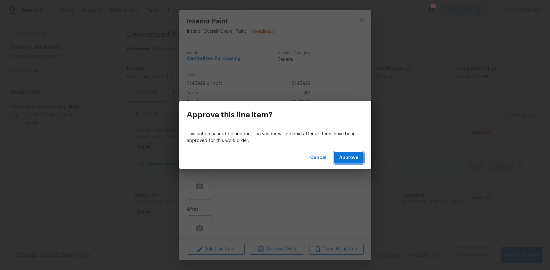
click at [354, 160] on span "Approve" at bounding box center [348, 158] width 19 height 8
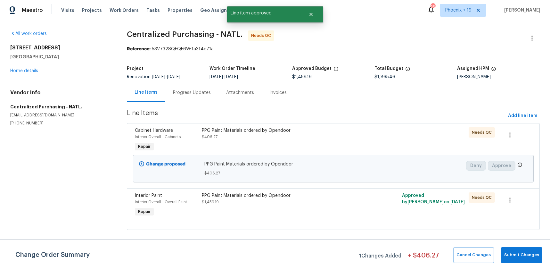
click at [353, 136] on div "PPG Paint Materials ordered by Opendoor $406.27" at bounding box center [283, 133] width 163 height 13
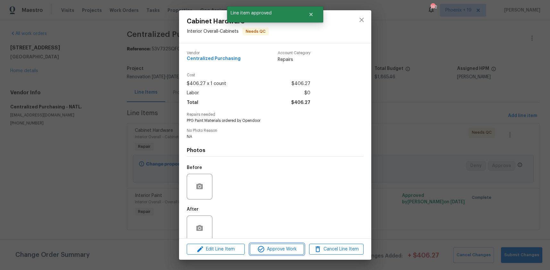
click at [296, 246] on span "Approve Work" at bounding box center [277, 249] width 50 height 8
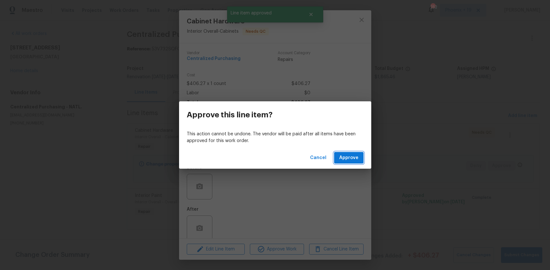
click at [339, 159] on button "Approve" at bounding box center [348, 158] width 29 height 12
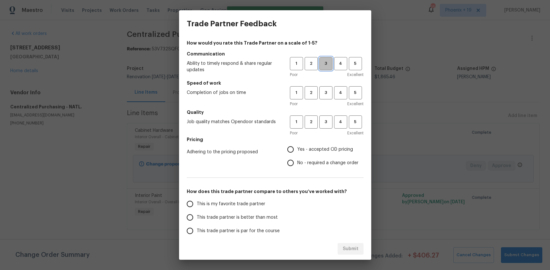
click at [327, 63] on span "3" at bounding box center [326, 63] width 12 height 7
drag, startPoint x: 326, startPoint y: 90, endPoint x: 324, endPoint y: 112, distance: 22.9
click at [325, 96] on span "3" at bounding box center [326, 92] width 12 height 7
click at [324, 112] on h5 "Quality" at bounding box center [275, 112] width 177 height 6
click at [324, 118] on button "3" at bounding box center [325, 121] width 13 height 13
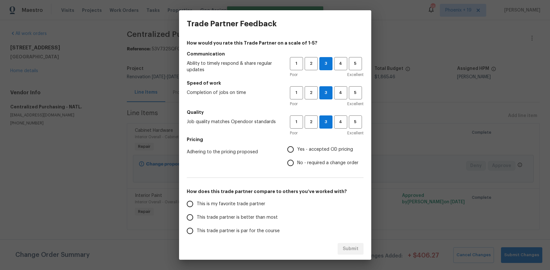
click at [304, 156] on label "No - required a change order" at bounding box center [321, 162] width 75 height 13
click at [297, 156] on input "No - required a change order" at bounding box center [290, 162] width 13 height 13
radio input "true"
click at [296, 151] on input "Yes - accepted OD pricing" at bounding box center [290, 149] width 13 height 13
radio input "true"
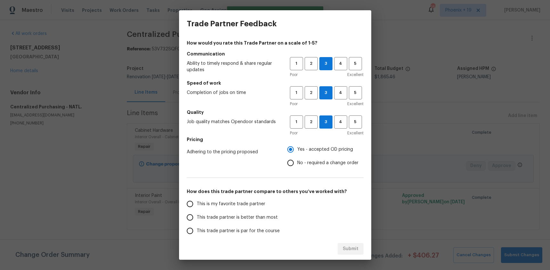
click at [259, 204] on span "This is my favorite trade partner" at bounding box center [231, 204] width 69 height 7
click at [197, 204] on input "This is my favorite trade partner" at bounding box center [189, 203] width 13 height 13
click at [353, 249] on span "Submit" at bounding box center [351, 249] width 16 height 8
radio input "true"
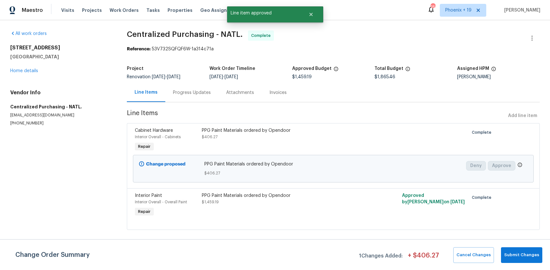
radio input "false"
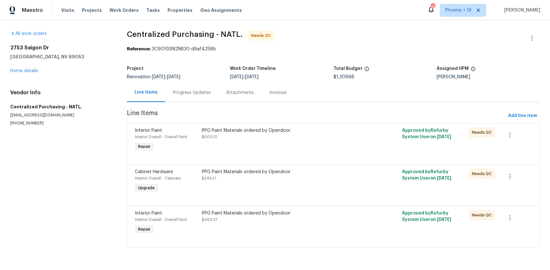
click at [298, 248] on section "Centralized Purchasing - NATL. Needs QC Reference: 3C90YDSN2N830-d9af4258b Proj…" at bounding box center [333, 142] width 413 height 225
click at [300, 238] on div at bounding box center [333, 239] width 397 height 8
click at [288, 225] on div "PPG Paint Materials ordered by Opendoor $460.37" at bounding box center [283, 222] width 167 height 29
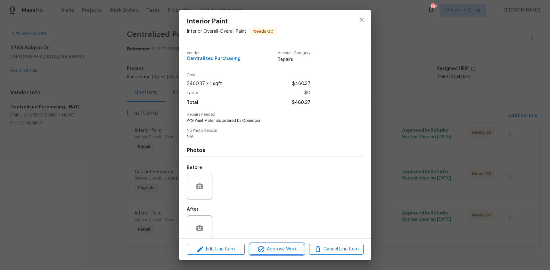
click at [278, 251] on span "Approve Work" at bounding box center [277, 249] width 50 height 8
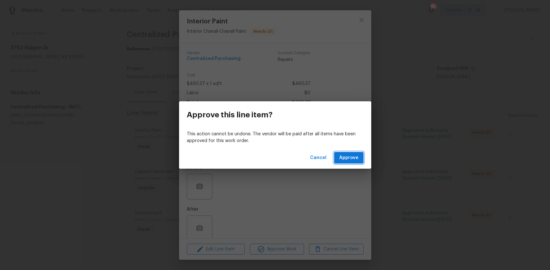
click at [344, 162] on button "Approve" at bounding box center [348, 158] width 29 height 12
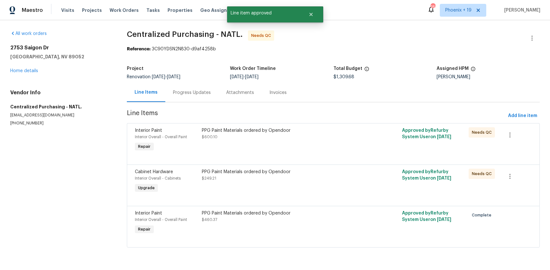
click at [322, 186] on div "PPG Paint Materials ordered by Opendoor $249.21" at bounding box center [283, 181] width 167 height 29
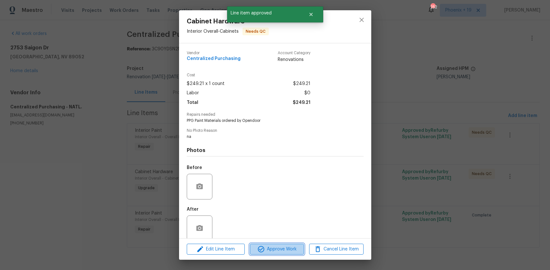
click at [285, 248] on span "Approve Work" at bounding box center [277, 249] width 50 height 8
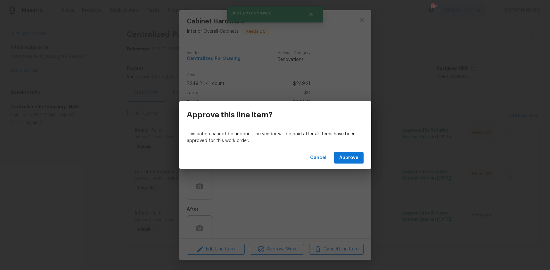
click at [343, 151] on div "Cancel Approve" at bounding box center [275, 158] width 192 height 22
click at [344, 154] on span "Approve" at bounding box center [348, 158] width 19 height 8
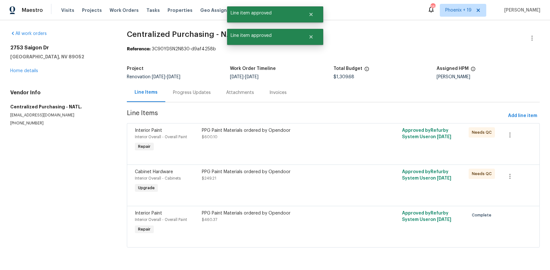
click at [314, 128] on div "PPG Paint Materials ordered by Opendoor" at bounding box center [283, 130] width 163 height 6
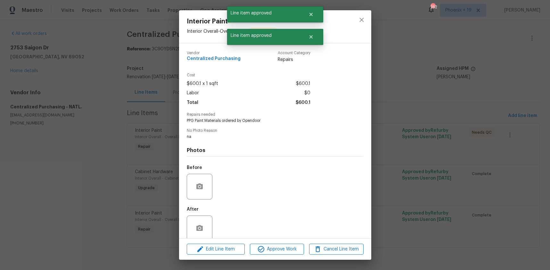
click at [287, 239] on div "Edit Line Item Approve Work Cancel Line Item" at bounding box center [275, 248] width 192 height 21
click at [289, 243] on button "Approve Work" at bounding box center [277, 248] width 54 height 11
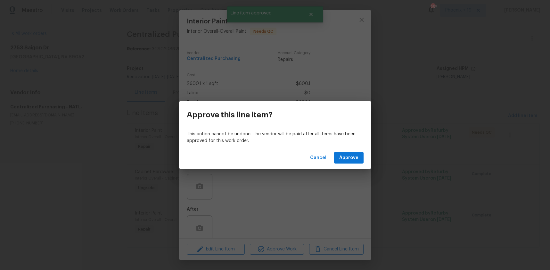
click at [353, 151] on div "Cancel Approve" at bounding box center [275, 158] width 192 height 22
click at [354, 152] on button "Approve" at bounding box center [348, 158] width 29 height 12
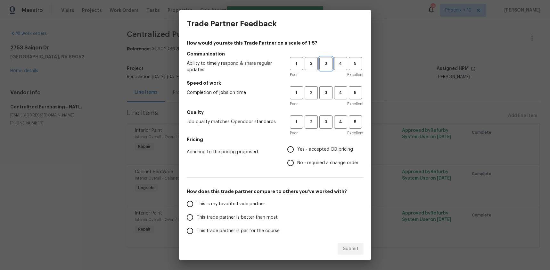
click at [327, 68] on button "3" at bounding box center [325, 63] width 13 height 13
click at [325, 88] on button "3" at bounding box center [325, 92] width 13 height 13
click at [327, 115] on button "3" at bounding box center [325, 121] width 13 height 13
click at [308, 148] on span "Yes - accepted OD pricing" at bounding box center [325, 149] width 56 height 7
click at [297, 148] on input "Yes - accepted OD pricing" at bounding box center [290, 149] width 13 height 13
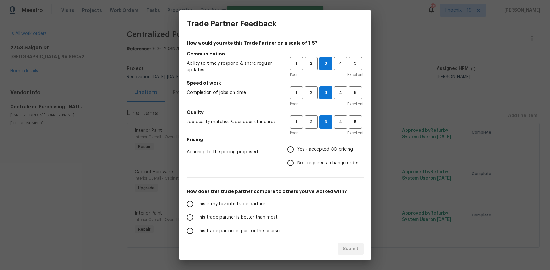
radio input "true"
click at [254, 194] on div "How would you rate this Trade Partner on a scale of 1-5? Communication Ability …" at bounding box center [275, 165] width 177 height 251
click at [253, 198] on label "This is my favorite trade partner" at bounding box center [233, 203] width 101 height 13
click at [197, 198] on input "This is my favorite trade partner" at bounding box center [189, 203] width 13 height 13
click at [367, 259] on div "Trade Partner Feedback How would you rate this Trade Partner on a scale of 1-5?…" at bounding box center [275, 135] width 550 height 270
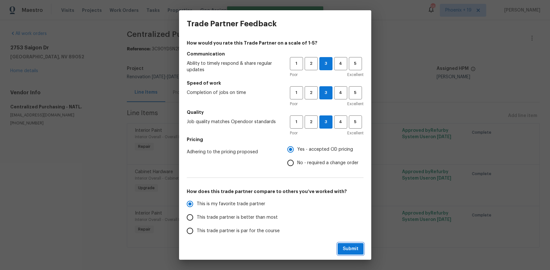
click at [359, 253] on button "Submit" at bounding box center [351, 249] width 26 height 12
radio input "true"
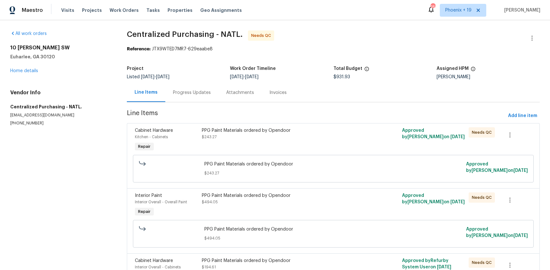
scroll to position [43, 0]
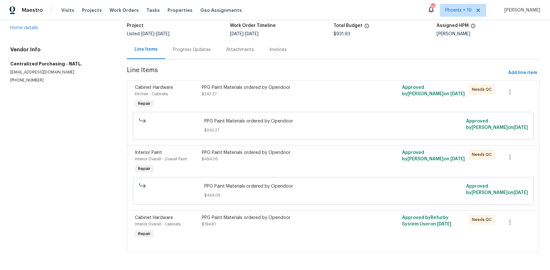
click at [322, 220] on div "PPG Paint Materials ordered by Opendoor" at bounding box center [283, 217] width 163 height 6
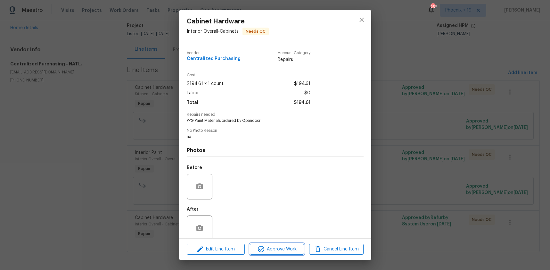
click at [292, 246] on span "Approve Work" at bounding box center [277, 249] width 50 height 8
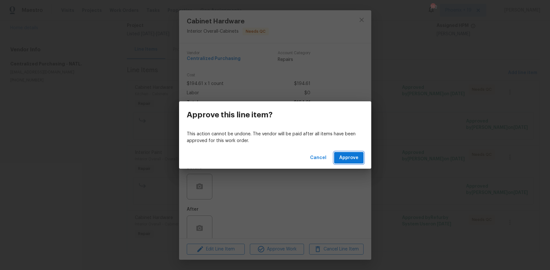
click at [353, 154] on span "Approve" at bounding box center [348, 158] width 19 height 8
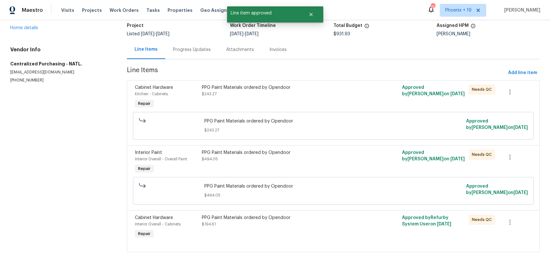
click at [353, 154] on div "PPG Paint Materials ordered by Opendoor" at bounding box center [283, 152] width 163 height 6
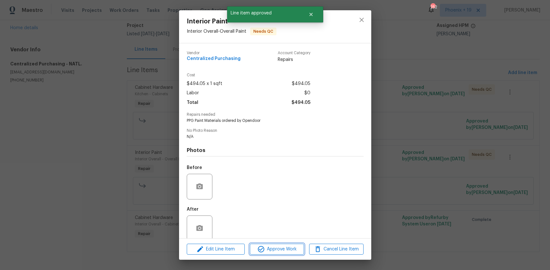
click at [299, 247] on span "Approve Work" at bounding box center [277, 249] width 50 height 8
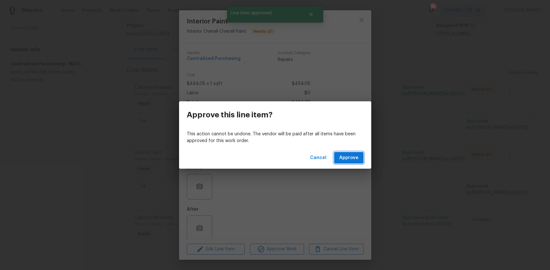
click at [343, 160] on span "Approve" at bounding box center [348, 158] width 19 height 8
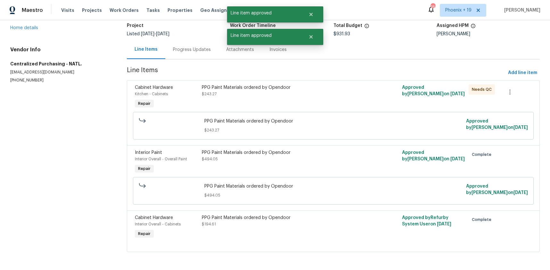
click at [331, 99] on div "PPG Paint Materials ordered by Opendoor $243.27" at bounding box center [283, 96] width 167 height 29
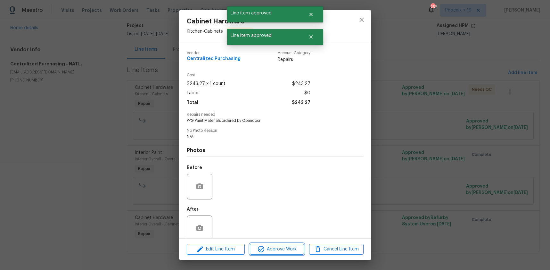
click at [291, 247] on span "Approve Work" at bounding box center [277, 249] width 50 height 8
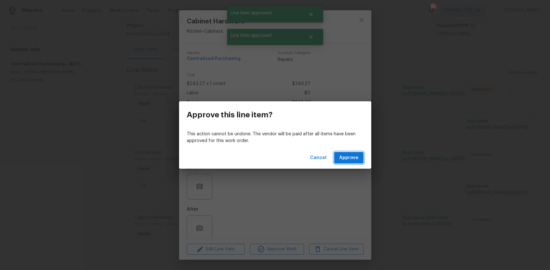
click at [346, 162] on button "Approve" at bounding box center [348, 158] width 29 height 12
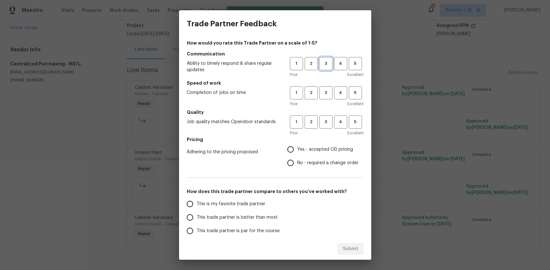
click at [324, 65] on span "3" at bounding box center [326, 63] width 12 height 7
click at [324, 96] on button "3" at bounding box center [325, 92] width 13 height 13
click at [322, 125] on span "3" at bounding box center [326, 121] width 12 height 7
click at [307, 150] on span "Yes - accepted OD pricing" at bounding box center [325, 149] width 56 height 7
click at [297, 150] on input "Yes - accepted OD pricing" at bounding box center [290, 149] width 13 height 13
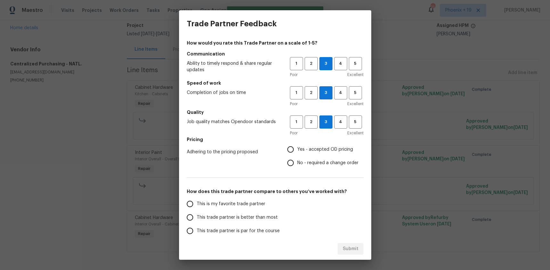
radio input "true"
click at [249, 205] on span "This is my favorite trade partner" at bounding box center [231, 204] width 69 height 7
click at [197, 205] on input "This is my favorite trade partner" at bounding box center [189, 203] width 13 height 13
click at [348, 250] on span "Submit" at bounding box center [351, 249] width 16 height 8
radio input "true"
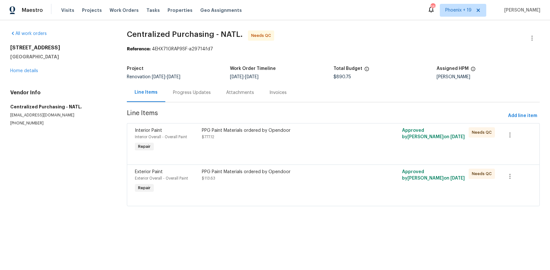
click at [306, 182] on div "PPG Paint Materials ordered by Opendoor $113.63" at bounding box center [283, 181] width 167 height 29
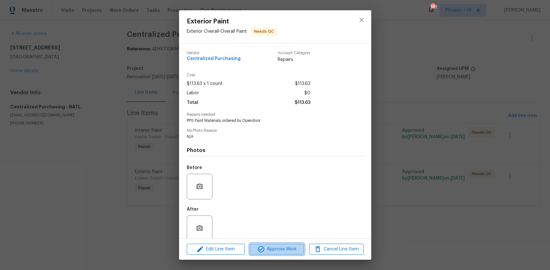
click at [287, 245] on span "Approve Work" at bounding box center [277, 249] width 50 height 8
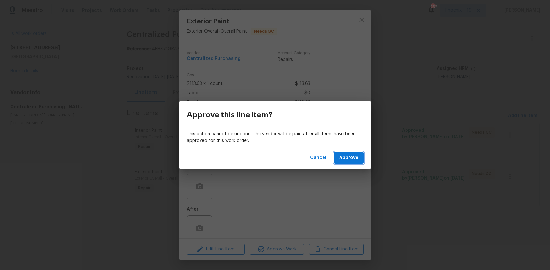
click at [341, 158] on span "Approve" at bounding box center [348, 158] width 19 height 8
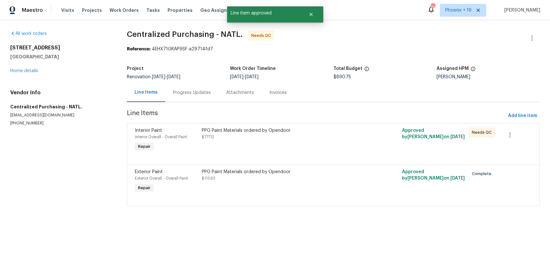
click at [330, 129] on div "PPG Paint Materials ordered by Opendoor" at bounding box center [283, 130] width 163 height 6
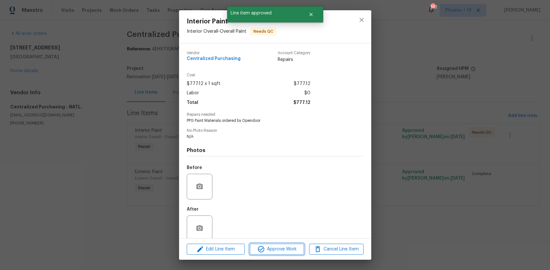
click at [286, 245] on span "Approve Work" at bounding box center [277, 249] width 50 height 8
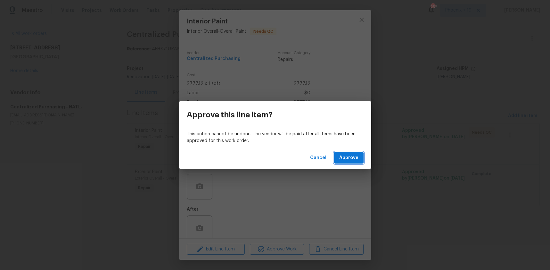
click at [342, 160] on span "Approve" at bounding box center [348, 158] width 19 height 8
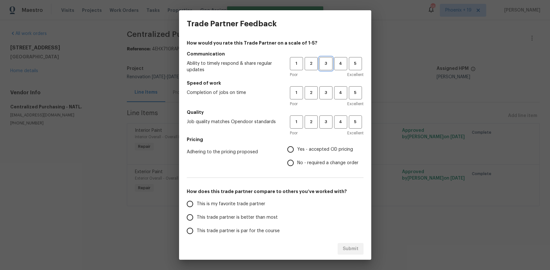
click at [322, 57] on button "3" at bounding box center [325, 63] width 13 height 13
click at [328, 94] on span "3" at bounding box center [326, 92] width 12 height 7
click at [328, 116] on button "3" at bounding box center [325, 121] width 13 height 13
click at [315, 146] on span "Yes - accepted OD pricing" at bounding box center [325, 149] width 56 height 7
click at [297, 145] on input "Yes - accepted OD pricing" at bounding box center [290, 149] width 13 height 13
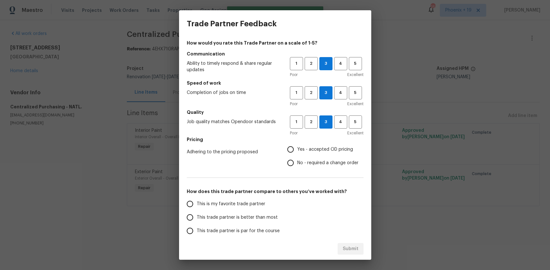
radio input "true"
drag, startPoint x: 250, startPoint y: 195, endPoint x: 251, endPoint y: 198, distance: 3.3
click at [250, 195] on div "How would you rate this Trade Partner on a scale of 1-5? Communication Ability …" at bounding box center [275, 165] width 177 height 251
click at [251, 199] on label "This is my favorite trade partner" at bounding box center [233, 203] width 101 height 13
click at [197, 199] on input "This is my favorite trade partner" at bounding box center [189, 203] width 13 height 13
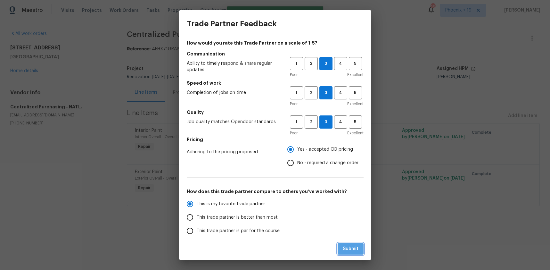
click at [361, 253] on button "Submit" at bounding box center [351, 249] width 26 height 12
radio input "true"
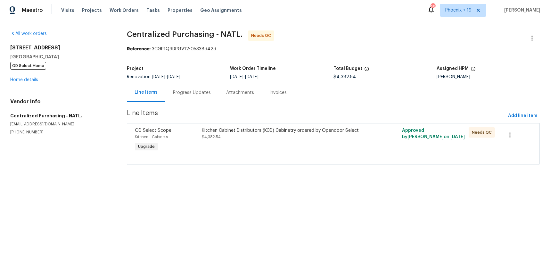
click at [358, 148] on div "Kitchen Cabinet Distributors (KCD) Cabinetry ordered by Opendoor Select $4,382.…" at bounding box center [283, 139] width 167 height 29
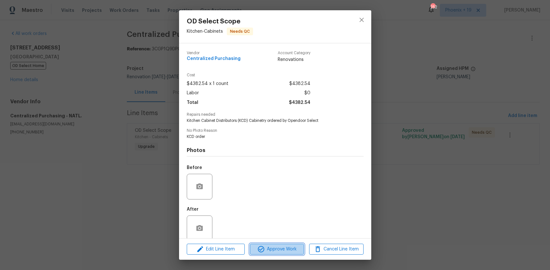
click at [275, 253] on button "Approve Work" at bounding box center [277, 248] width 54 height 11
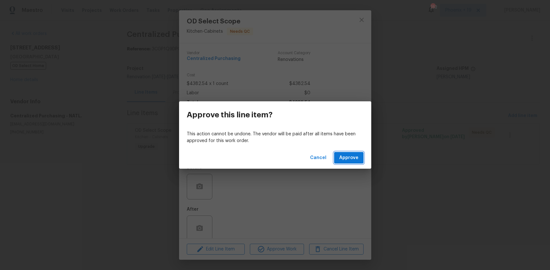
click at [352, 154] on span "Approve" at bounding box center [348, 158] width 19 height 8
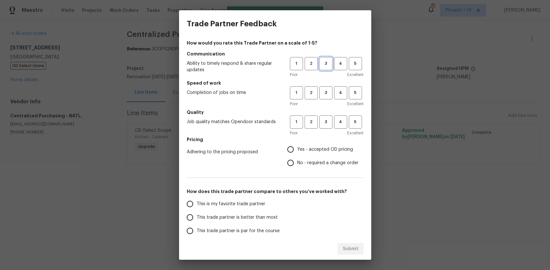
drag, startPoint x: 322, startPoint y: 66, endPoint x: 323, endPoint y: 73, distance: 7.4
click at [323, 68] on button "3" at bounding box center [325, 63] width 13 height 13
drag, startPoint x: 323, startPoint y: 89, endPoint x: 322, endPoint y: 99, distance: 9.4
click at [323, 91] on span "3" at bounding box center [326, 92] width 12 height 7
drag, startPoint x: 322, startPoint y: 113, endPoint x: 319, endPoint y: 134, distance: 21.0
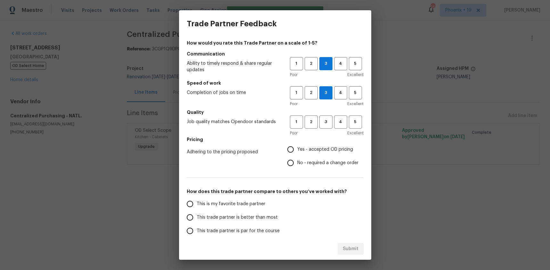
click at [322, 114] on h5 "Quality" at bounding box center [275, 112] width 177 height 6
drag, startPoint x: 331, startPoint y: 121, endPoint x: 311, endPoint y: 157, distance: 41.3
click at [331, 121] on span "3" at bounding box center [326, 121] width 12 height 7
click at [311, 156] on label "No - required a change order" at bounding box center [321, 162] width 75 height 13
click at [297, 156] on input "No - required a change order" at bounding box center [290, 162] width 13 height 13
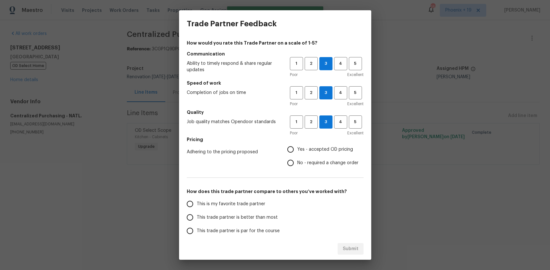
radio input "true"
drag, startPoint x: 304, startPoint y: 151, endPoint x: 283, endPoint y: 183, distance: 38.3
click at [304, 151] on span "Yes - accepted OD pricing" at bounding box center [325, 149] width 56 height 7
click at [297, 151] on input "Yes - accepted OD pricing" at bounding box center [290, 149] width 13 height 13
radio input "true"
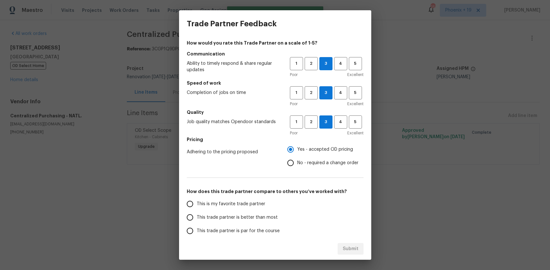
click at [270, 199] on label "This is my favorite trade partner" at bounding box center [233, 203] width 101 height 13
click at [197, 199] on input "This is my favorite trade partner" at bounding box center [189, 203] width 13 height 13
click at [343, 242] on div "Submit" at bounding box center [275, 249] width 192 height 22
click at [349, 244] on button "Submit" at bounding box center [351, 249] width 26 height 12
radio input "true"
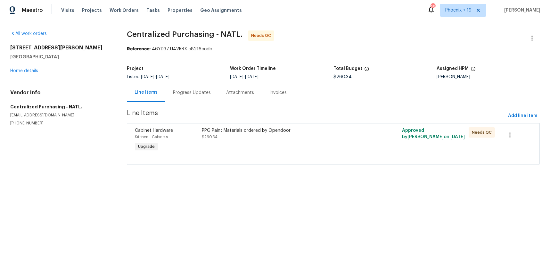
click at [366, 133] on div "PPG Paint Materials ordered by Opendoor $260.34" at bounding box center [283, 139] width 167 height 29
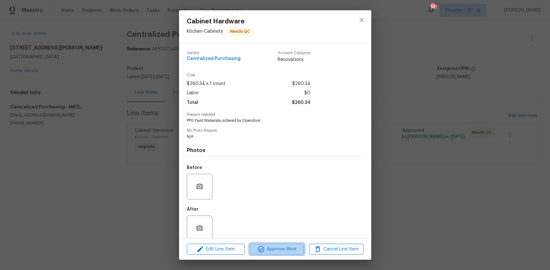
click at [280, 249] on span "Approve Work" at bounding box center [277, 249] width 50 height 8
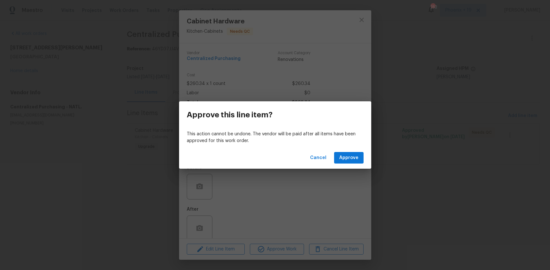
drag, startPoint x: 335, startPoint y: 164, endPoint x: 339, endPoint y: 158, distance: 6.9
click at [335, 164] on div "Cancel Approve" at bounding box center [275, 158] width 192 height 22
click at [339, 158] on button "Approve" at bounding box center [348, 158] width 29 height 12
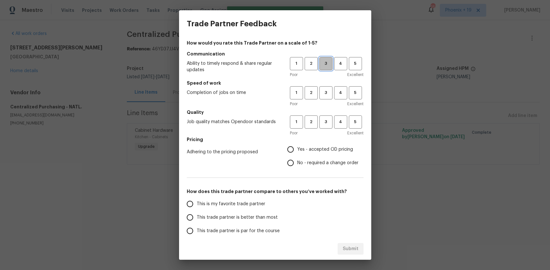
click at [320, 64] on span "3" at bounding box center [326, 63] width 12 height 7
click at [324, 95] on span "3" at bounding box center [326, 92] width 12 height 7
drag, startPoint x: 324, startPoint y: 128, endPoint x: 323, endPoint y: 133, distance: 4.6
click at [324, 128] on button "3" at bounding box center [325, 121] width 13 height 13
click at [317, 147] on span "Yes - accepted OD pricing" at bounding box center [325, 149] width 56 height 7
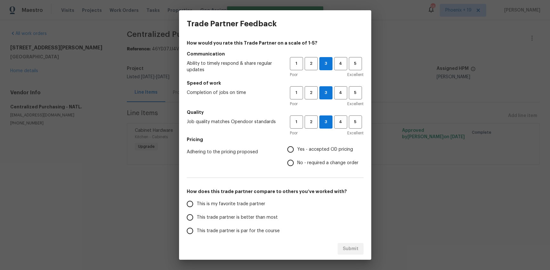
click at [297, 147] on input "Yes - accepted OD pricing" at bounding box center [290, 149] width 13 height 13
radio input "true"
click at [268, 209] on label "This is my favorite trade partner" at bounding box center [233, 203] width 101 height 13
click at [197, 209] on input "This is my favorite trade partner" at bounding box center [189, 203] width 13 height 13
click at [351, 250] on span "Submit" at bounding box center [351, 249] width 16 height 8
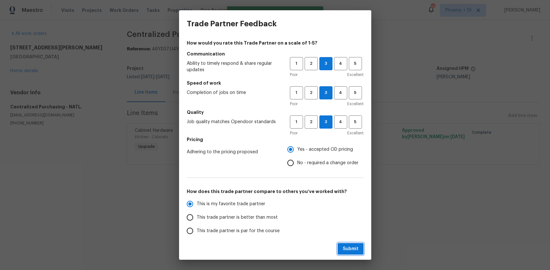
radio input "true"
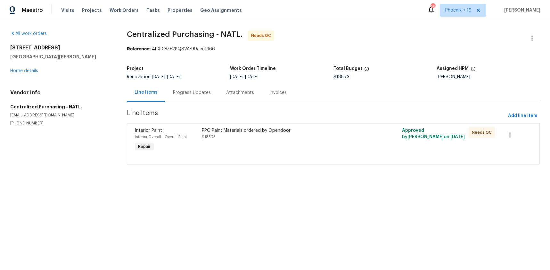
click at [331, 136] on div "PPG Paint Materials ordered by Opendoor $185.73" at bounding box center [283, 133] width 163 height 13
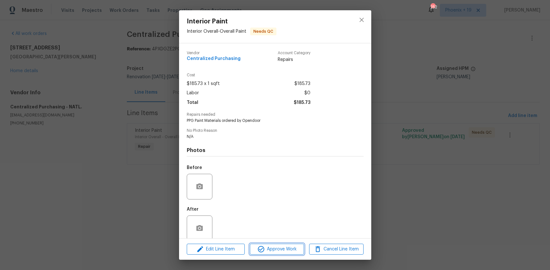
click at [276, 250] on span "Approve Work" at bounding box center [277, 249] width 50 height 8
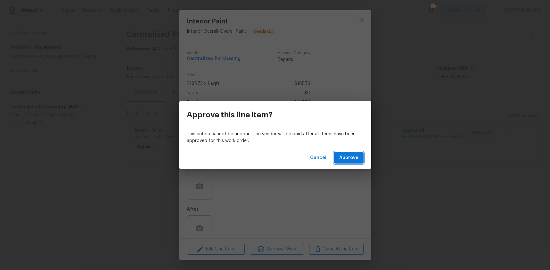
click at [357, 154] on span "Approve" at bounding box center [348, 158] width 19 height 8
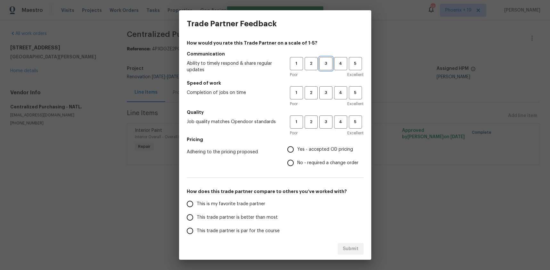
click at [322, 61] on span "3" at bounding box center [326, 63] width 12 height 7
click at [330, 94] on span "3" at bounding box center [326, 92] width 12 height 7
click at [330, 120] on span "3" at bounding box center [326, 121] width 12 height 7
click at [321, 148] on span "Yes - accepted OD pricing" at bounding box center [325, 149] width 56 height 7
click at [297, 148] on input "Yes - accepted OD pricing" at bounding box center [290, 149] width 13 height 13
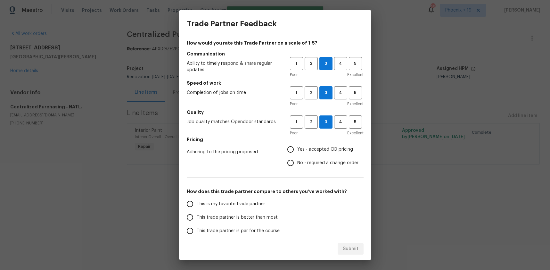
radio input "true"
click at [255, 196] on div "How would you rate this Trade Partner on a scale of 1-5? Communication Ability …" at bounding box center [275, 165] width 177 height 251
click at [254, 201] on span "This is my favorite trade partner" at bounding box center [231, 204] width 69 height 7
click at [197, 201] on input "This is my favorite trade partner" at bounding box center [189, 203] width 13 height 13
click at [345, 250] on span "Submit" at bounding box center [351, 249] width 16 height 8
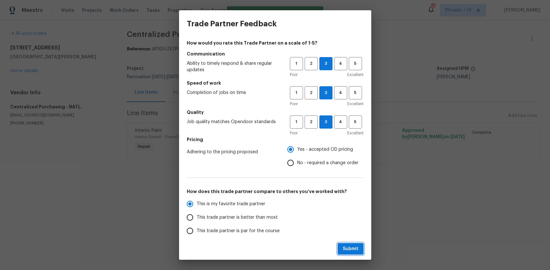
radio input "true"
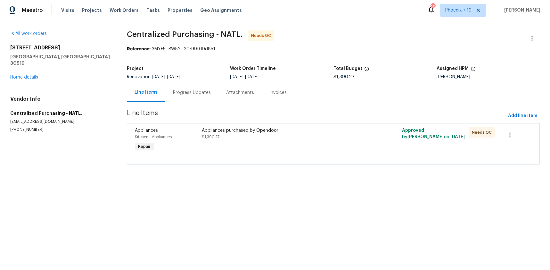
click at [342, 123] on div "Appliances Kitchen - Appliances Repair Appliances purchased by Opendoor $1,390.…" at bounding box center [333, 144] width 413 height 42
click at [333, 136] on div "Appliances purchased by Opendoor $1,390.27" at bounding box center [283, 133] width 163 height 13
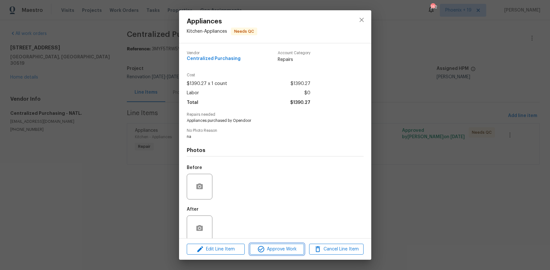
click at [287, 246] on span "Approve Work" at bounding box center [277, 249] width 50 height 8
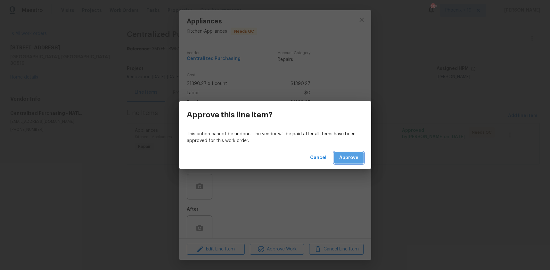
click at [362, 159] on button "Approve" at bounding box center [348, 158] width 29 height 12
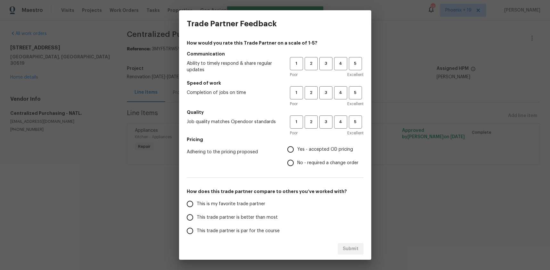
click at [328, 70] on div "1 2 3 4 5 Poor Excellent" at bounding box center [327, 67] width 74 height 21
click at [327, 92] on span "3" at bounding box center [326, 92] width 12 height 7
click at [328, 70] on button "3" at bounding box center [325, 63] width 13 height 13
drag, startPoint x: 328, startPoint y: 125, endPoint x: 327, endPoint y: 130, distance: 4.8
click at [328, 125] on span "3" at bounding box center [326, 121] width 12 height 7
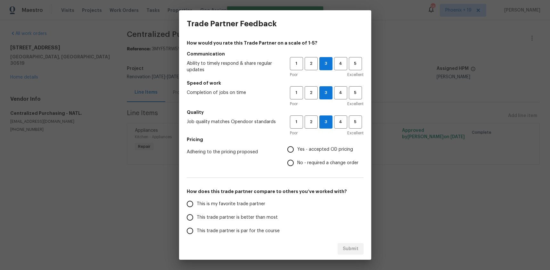
click at [325, 144] on label "Yes - accepted OD pricing" at bounding box center [321, 149] width 75 height 13
click at [297, 144] on input "Yes - accepted OD pricing" at bounding box center [290, 149] width 13 height 13
radio input "true"
click at [243, 193] on h5 "How does this trade partner compare to others you’ve worked with?" at bounding box center [275, 191] width 177 height 6
click at [243, 204] on span "This is my favorite trade partner" at bounding box center [231, 204] width 69 height 7
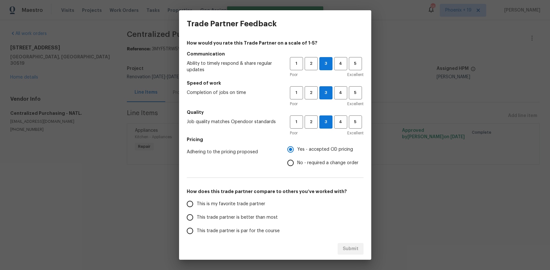
click at [197, 204] on input "This is my favorite trade partner" at bounding box center [189, 203] width 13 height 13
click at [344, 248] on span "Submit" at bounding box center [351, 249] width 16 height 8
radio input "true"
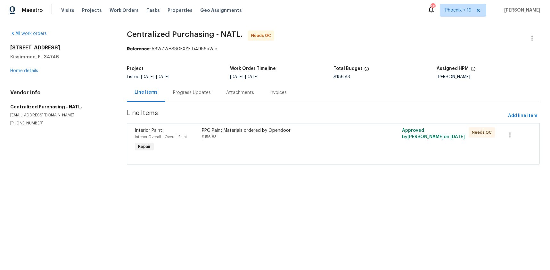
click at [292, 151] on div "PPG Paint Materials ordered by Opendoor $156.83" at bounding box center [283, 139] width 167 height 29
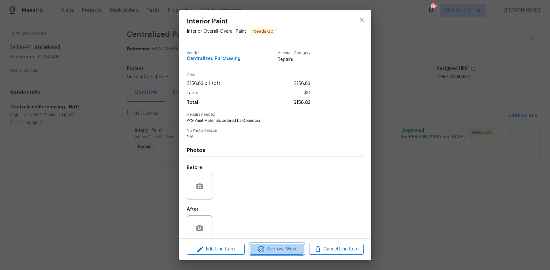
click at [272, 244] on button "Approve Work" at bounding box center [277, 248] width 54 height 11
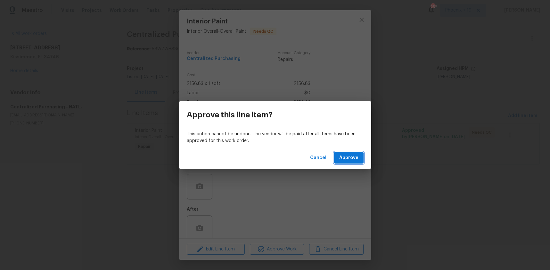
click at [345, 158] on span "Approve" at bounding box center [348, 158] width 19 height 8
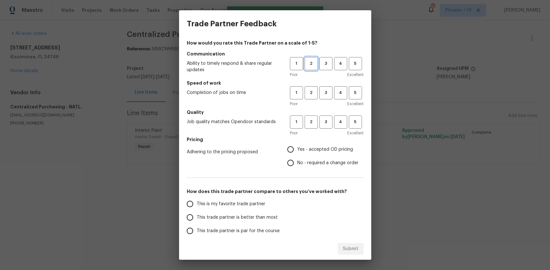
click at [317, 66] on div "1 2 3 4 5" at bounding box center [327, 63] width 74 height 13
click at [322, 66] on span "3" at bounding box center [326, 63] width 12 height 7
drag, startPoint x: 324, startPoint y: 97, endPoint x: 325, endPoint y: 109, distance: 11.9
click at [324, 98] on button "3" at bounding box center [325, 92] width 13 height 13
drag, startPoint x: 325, startPoint y: 109, endPoint x: 325, endPoint y: 123, distance: 14.4
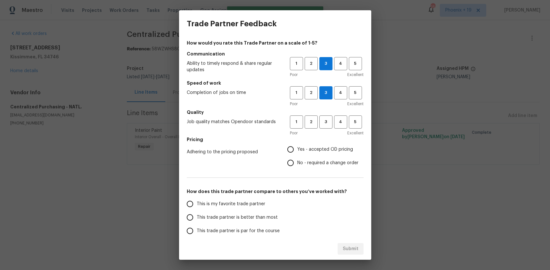
click at [325, 110] on h5 "Quality" at bounding box center [275, 112] width 177 height 6
click at [325, 123] on span "3" at bounding box center [326, 121] width 12 height 7
drag, startPoint x: 308, startPoint y: 158, endPoint x: 307, endPoint y: 154, distance: 3.6
click at [308, 158] on label "No - required a change order" at bounding box center [321, 162] width 75 height 13
click at [297, 158] on input "No - required a change order" at bounding box center [290, 162] width 13 height 13
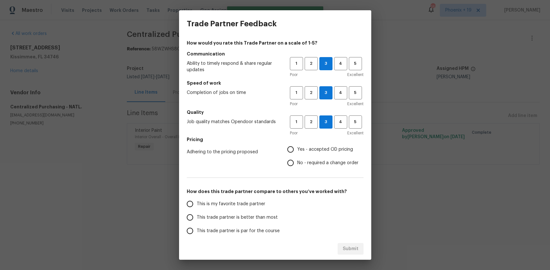
radio input "true"
click at [305, 148] on span "Yes - accepted OD pricing" at bounding box center [325, 149] width 56 height 7
click at [297, 148] on input "Yes - accepted OD pricing" at bounding box center [290, 149] width 13 height 13
radio input "true"
drag, startPoint x: 249, startPoint y: 207, endPoint x: 290, endPoint y: 228, distance: 46.4
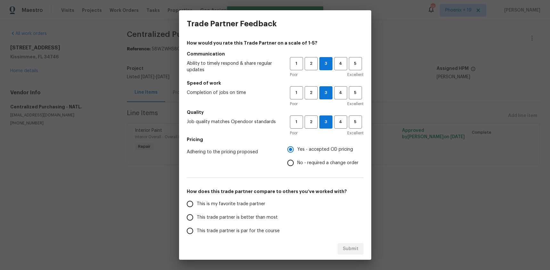
click at [250, 207] on span "This is my favorite trade partner" at bounding box center [231, 204] width 69 height 7
click at [258, 202] on span "This is my favorite trade partner" at bounding box center [231, 204] width 69 height 7
click at [197, 202] on input "This is my favorite trade partner" at bounding box center [189, 203] width 13 height 13
click at [340, 248] on button "Submit" at bounding box center [351, 249] width 26 height 12
radio input "true"
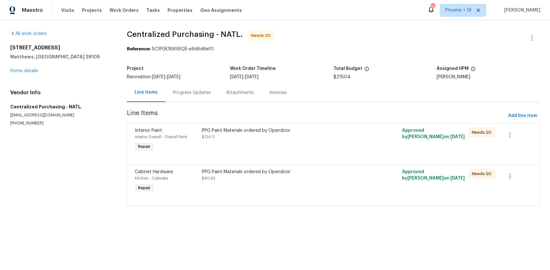
click at [314, 194] on div at bounding box center [333, 198] width 397 height 8
click at [294, 186] on div "PPG Paint Materials ordered by Opendoor $90.93" at bounding box center [283, 181] width 167 height 29
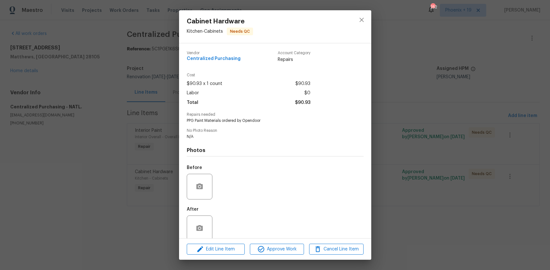
click at [285, 242] on div "Edit Line Item Approve Work Cancel Line Item" at bounding box center [275, 248] width 192 height 21
click at [287, 246] on span "Approve Work" at bounding box center [277, 249] width 50 height 8
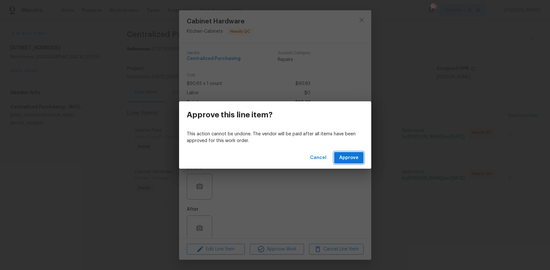
click at [340, 158] on span "Approve" at bounding box center [348, 158] width 19 height 8
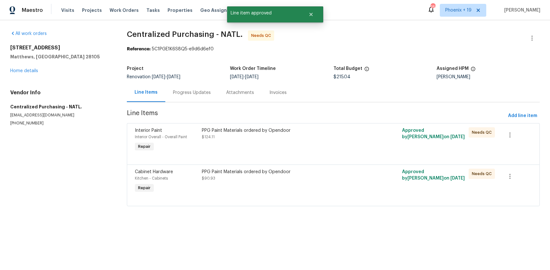
click at [332, 149] on div "PPG Paint Materials ordered by Opendoor $124.11" at bounding box center [283, 139] width 167 height 29
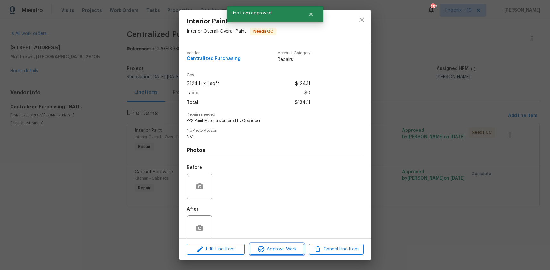
click at [266, 250] on span "Approve Work" at bounding box center [277, 249] width 50 height 8
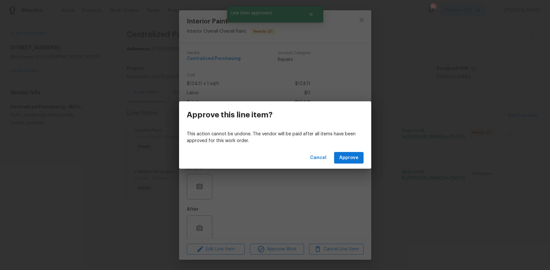
click at [349, 151] on div "Cancel Approve" at bounding box center [275, 158] width 192 height 22
click at [349, 152] on button "Approve" at bounding box center [348, 158] width 29 height 12
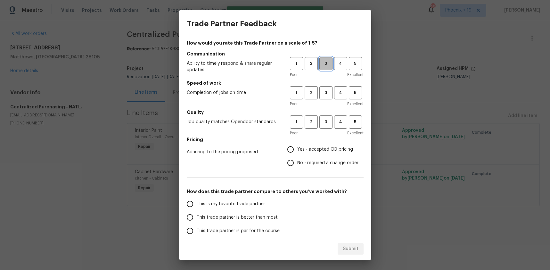
click at [322, 64] on span "3" at bounding box center [326, 63] width 12 height 7
click at [327, 88] on button "3" at bounding box center [325, 92] width 13 height 13
click at [325, 116] on button "3" at bounding box center [325, 121] width 13 height 13
click at [323, 144] on label "Yes - accepted OD pricing" at bounding box center [321, 149] width 75 height 13
click at [297, 144] on input "Yes - accepted OD pricing" at bounding box center [290, 149] width 13 height 13
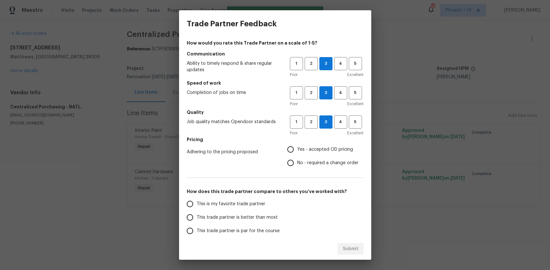
radio input "true"
drag, startPoint x: 222, startPoint y: 201, endPoint x: 256, endPoint y: 209, distance: 34.9
click at [222, 201] on span "This is my favorite trade partner" at bounding box center [231, 204] width 69 height 7
click at [197, 201] on input "This is my favorite trade partner" at bounding box center [189, 203] width 13 height 13
click at [358, 246] on span "Submit" at bounding box center [351, 249] width 16 height 8
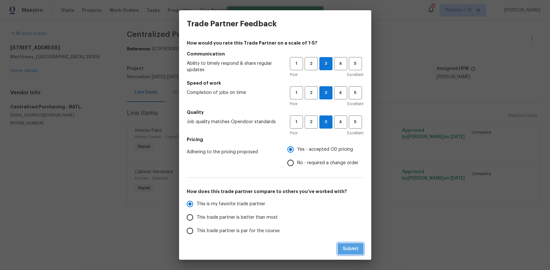
radio input "true"
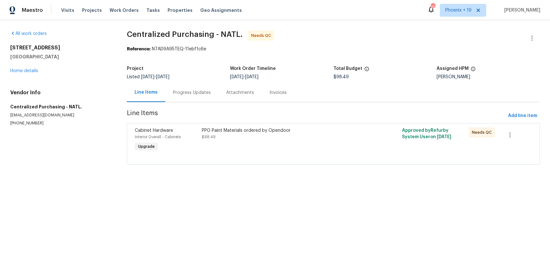
click at [314, 141] on div "PPG Paint Materials ordered by Opendoor $98.49" at bounding box center [283, 139] width 167 height 29
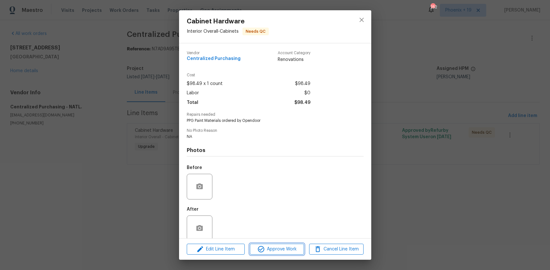
click at [288, 245] on span "Approve Work" at bounding box center [277, 249] width 50 height 8
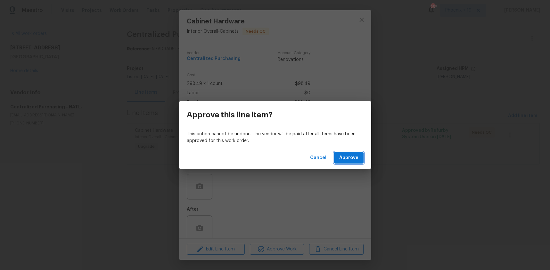
click at [360, 156] on button "Approve" at bounding box center [348, 158] width 29 height 12
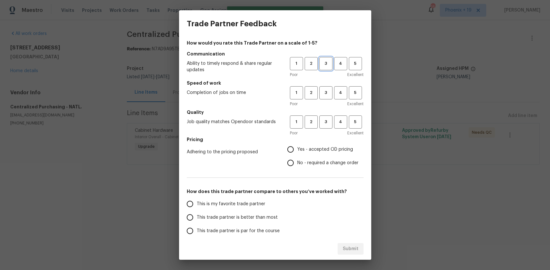
drag, startPoint x: 330, startPoint y: 62, endPoint x: 325, endPoint y: 86, distance: 24.5
click at [330, 63] on span "3" at bounding box center [326, 63] width 12 height 7
click at [325, 86] on button "3" at bounding box center [325, 92] width 13 height 13
drag, startPoint x: 325, startPoint y: 122, endPoint x: 322, endPoint y: 146, distance: 24.3
click at [325, 123] on span "3" at bounding box center [326, 121] width 12 height 7
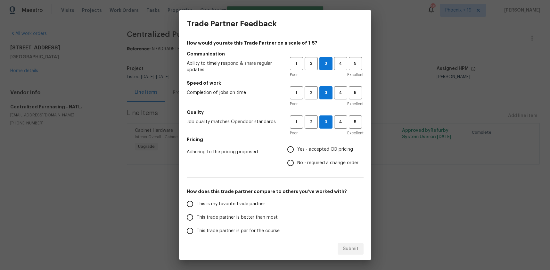
click at [322, 147] on span "Yes - accepted OD pricing" at bounding box center [325, 149] width 56 height 7
click at [297, 147] on input "Yes - accepted OD pricing" at bounding box center [290, 149] width 13 height 13
radio input "true"
click at [261, 203] on span "This is my favorite trade partner" at bounding box center [231, 204] width 69 height 7
click at [197, 203] on input "This is my favorite trade partner" at bounding box center [189, 203] width 13 height 13
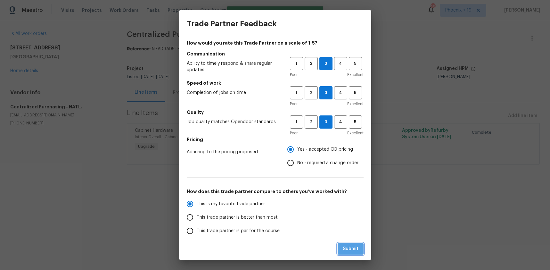
click at [343, 249] on span "Submit" at bounding box center [351, 249] width 16 height 8
radio input "true"
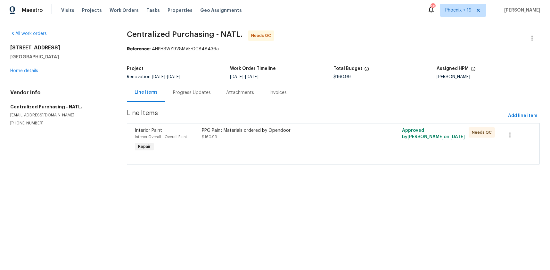
click at [345, 142] on div "PPG Paint Materials ordered by Opendoor $160.99" at bounding box center [283, 139] width 167 height 29
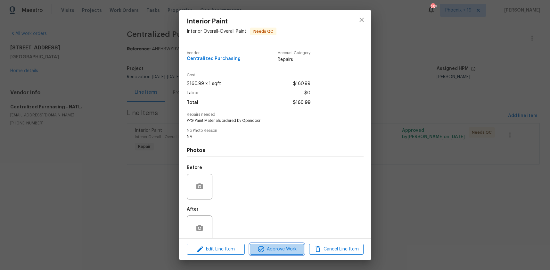
click at [290, 248] on span "Approve Work" at bounding box center [277, 249] width 50 height 8
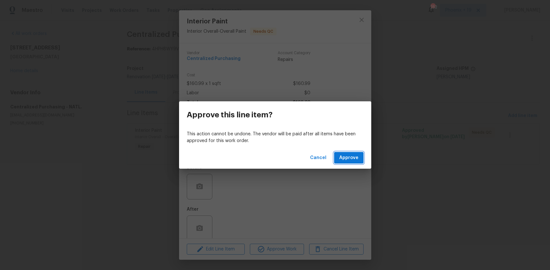
click at [348, 159] on span "Approve" at bounding box center [348, 158] width 19 height 8
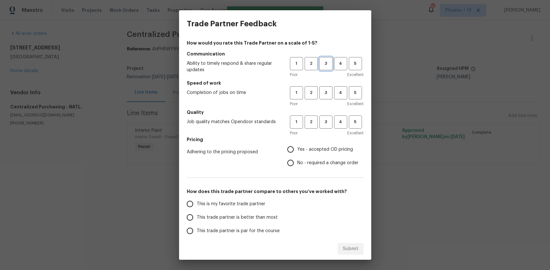
click at [325, 67] on span "3" at bounding box center [326, 63] width 12 height 7
drag, startPoint x: 324, startPoint y: 90, endPoint x: 324, endPoint y: 118, distance: 28.2
click at [324, 90] on span "3" at bounding box center [326, 92] width 12 height 7
click at [324, 119] on span "3" at bounding box center [326, 121] width 12 height 7
click at [298, 150] on span "Yes - accepted OD pricing" at bounding box center [325, 149] width 56 height 7
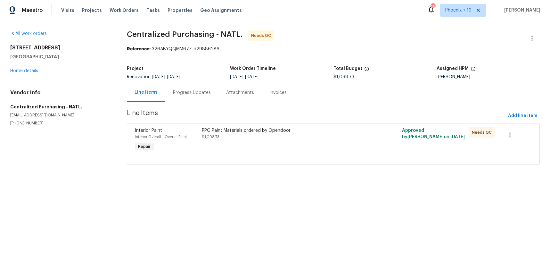
click at [335, 141] on div "PPG Paint Materials ordered by Opendoor $1,098.73" at bounding box center [283, 139] width 167 height 29
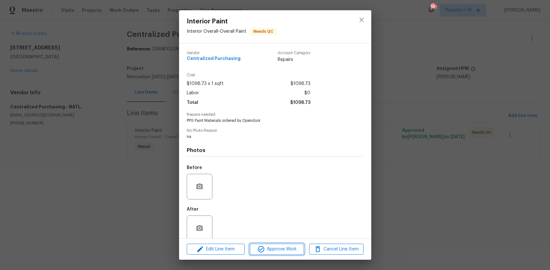
click at [292, 245] on span "Approve Work" at bounding box center [277, 249] width 50 height 8
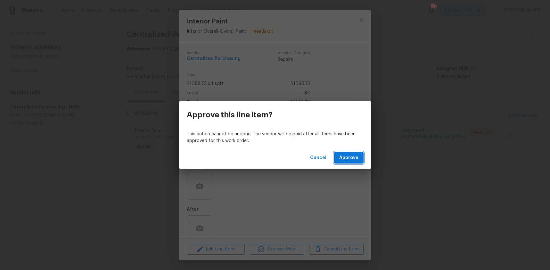
click at [358, 158] on button "Approve" at bounding box center [348, 158] width 29 height 12
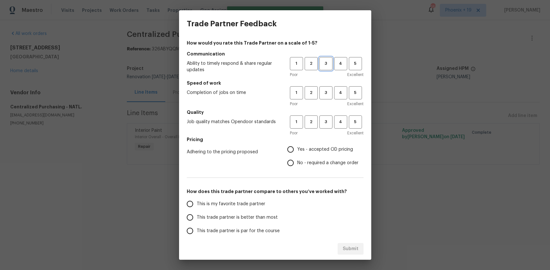
drag, startPoint x: 326, startPoint y: 66, endPoint x: 324, endPoint y: 84, distance: 18.0
click at [326, 67] on button "3" at bounding box center [325, 63] width 13 height 13
drag, startPoint x: 324, startPoint y: 85, endPoint x: 326, endPoint y: 107, distance: 22.2
click at [324, 85] on h5 "Speed of work" at bounding box center [275, 83] width 177 height 6
drag, startPoint x: 324, startPoint y: 96, endPoint x: 323, endPoint y: 103, distance: 7.1
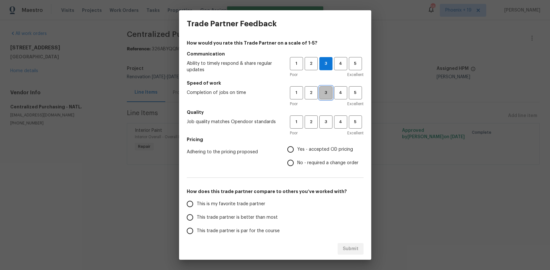
click at [324, 98] on button "3" at bounding box center [325, 92] width 13 height 13
click at [323, 120] on span "3" at bounding box center [326, 121] width 12 height 7
click at [305, 145] on label "Yes - accepted OD pricing" at bounding box center [321, 149] width 75 height 13
click at [297, 145] on input "Yes - accepted OD pricing" at bounding box center [290, 149] width 13 height 13
radio input "true"
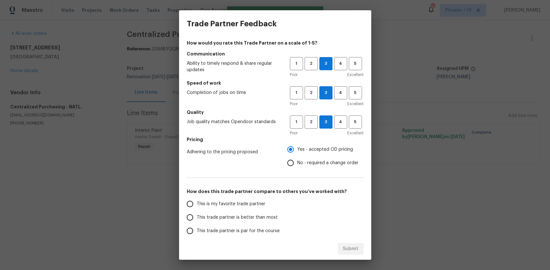
click at [234, 198] on label "This is my favorite trade partner" at bounding box center [233, 203] width 101 height 13
click at [197, 198] on input "This is my favorite trade partner" at bounding box center [189, 203] width 13 height 13
click at [344, 253] on button "Submit" at bounding box center [351, 249] width 26 height 12
radio input "true"
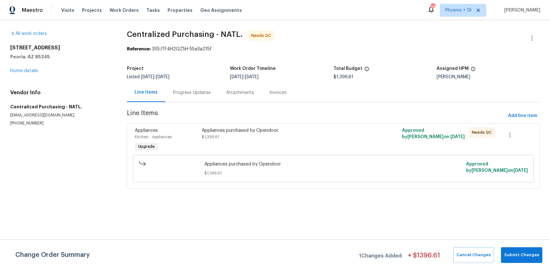
click at [332, 131] on div "Appliances purchased by Opendoor" at bounding box center [283, 130] width 163 height 6
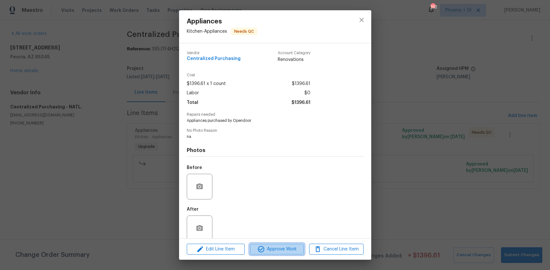
click at [271, 251] on span "Approve Work" at bounding box center [277, 249] width 50 height 8
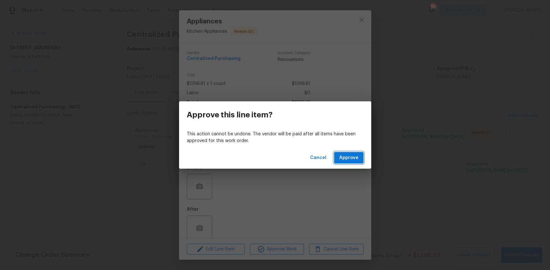
click at [354, 158] on span "Approve" at bounding box center [348, 158] width 19 height 8
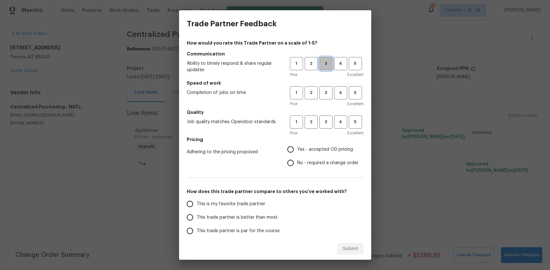
drag, startPoint x: 321, startPoint y: 67, endPoint x: 325, endPoint y: 96, distance: 28.8
click at [321, 68] on button "3" at bounding box center [325, 63] width 13 height 13
click at [325, 96] on span "3" at bounding box center [326, 92] width 12 height 7
click at [325, 121] on span "3" at bounding box center [326, 121] width 12 height 7
click at [298, 149] on span "Yes - accepted OD pricing" at bounding box center [325, 149] width 56 height 7
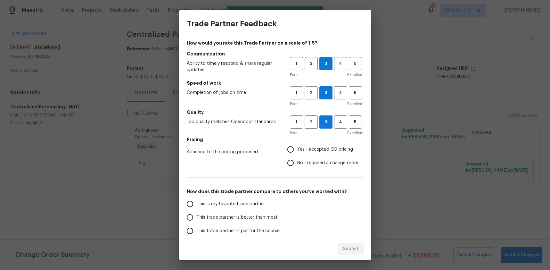
click at [297, 149] on input "Yes - accepted OD pricing" at bounding box center [290, 149] width 13 height 13
radio input "true"
click at [233, 202] on span "This is my favorite trade partner" at bounding box center [231, 204] width 69 height 7
click at [197, 202] on input "This is my favorite trade partner" at bounding box center [189, 203] width 13 height 13
click at [341, 248] on button "Submit" at bounding box center [351, 249] width 26 height 12
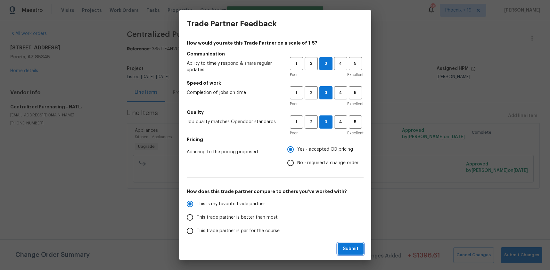
radio input "true"
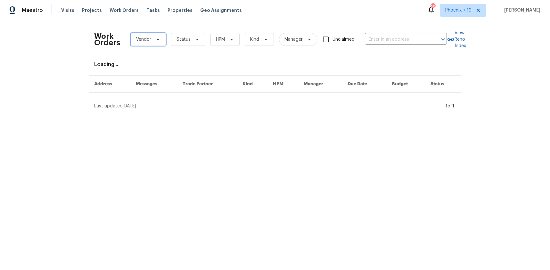
click at [156, 38] on icon at bounding box center [157, 39] width 5 height 5
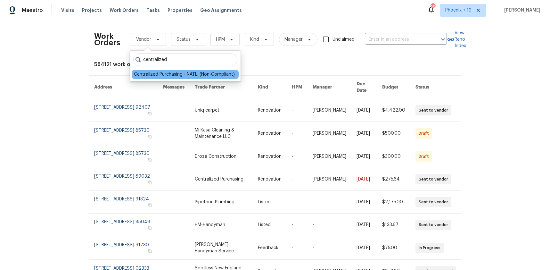
type input "centralized"
click at [206, 73] on div "Centralized Purchasing - NATL. (Non-Compliant)" at bounding box center [184, 74] width 101 height 6
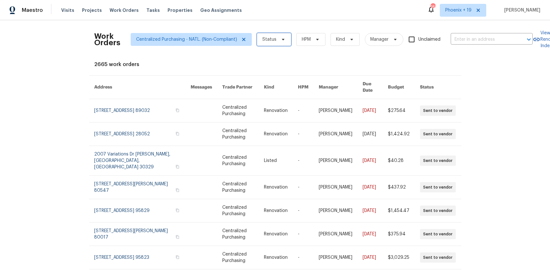
click at [265, 38] on span "Status" at bounding box center [269, 39] width 14 height 6
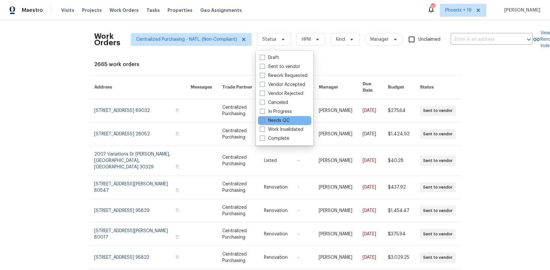
click at [261, 121] on span at bounding box center [262, 120] width 5 height 5
click at [261, 121] on input "Needs QC" at bounding box center [262, 119] width 4 height 4
checkbox input "true"
